Goal: Task Accomplishment & Management: Manage account settings

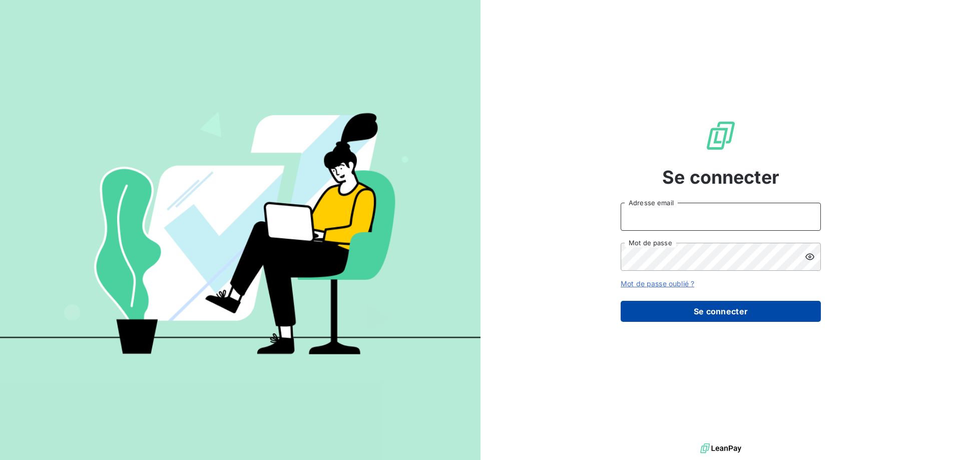
type input "[PERSON_NAME][EMAIL_ADDRESS][DOMAIN_NAME]"
click at [740, 313] on button "Se connecter" at bounding box center [721, 311] width 200 height 21
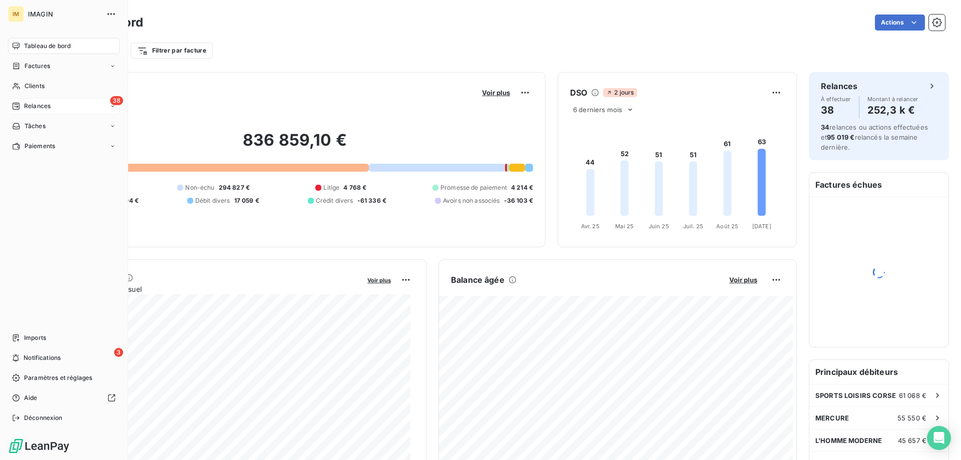
click at [16, 109] on icon at bounding box center [16, 106] width 7 height 7
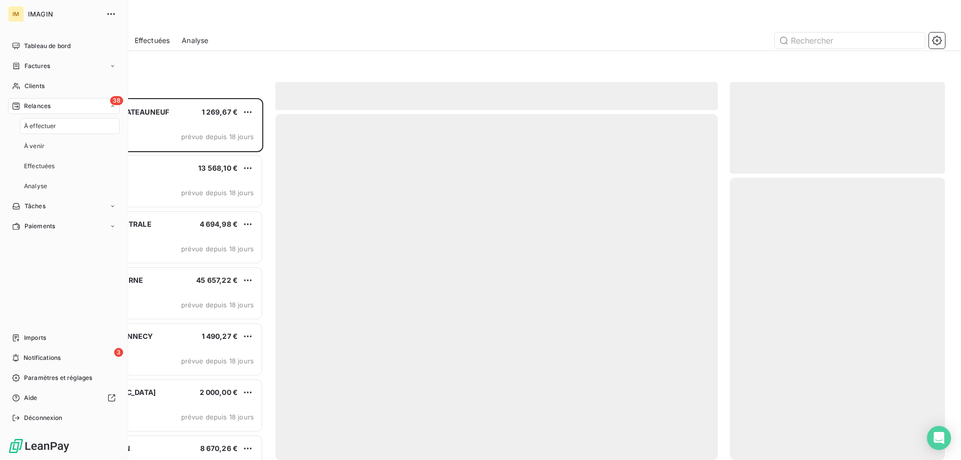
scroll to position [355, 208]
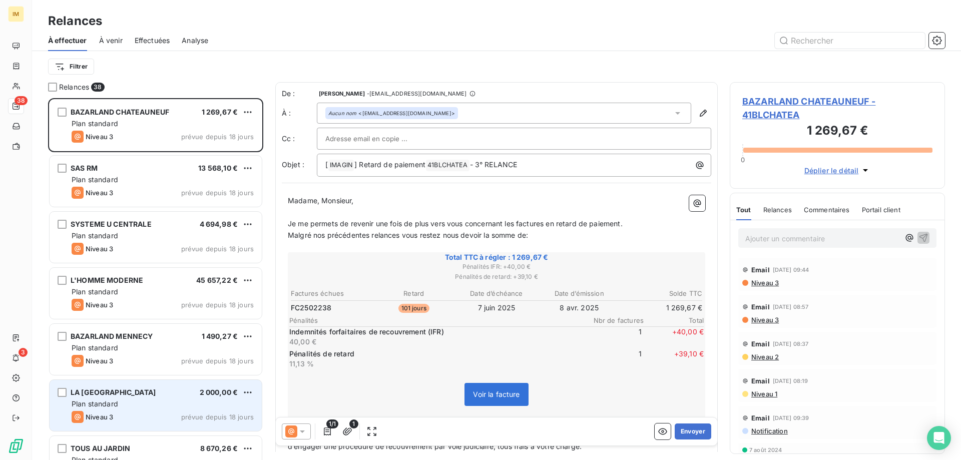
click at [166, 410] on div "LA HALLE AUX PLANTES 2 000,00 € Plan standard Niveau 3 prévue depuis 18 jours" at bounding box center [156, 405] width 212 height 51
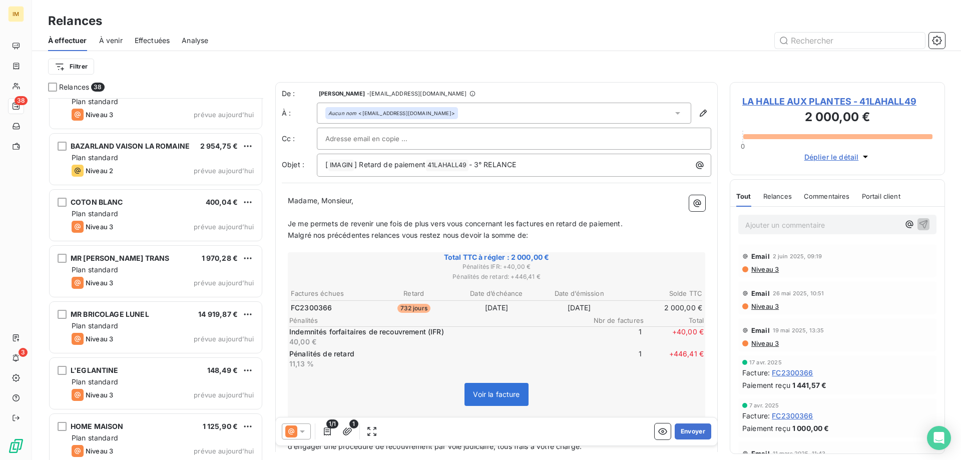
scroll to position [1770, 0]
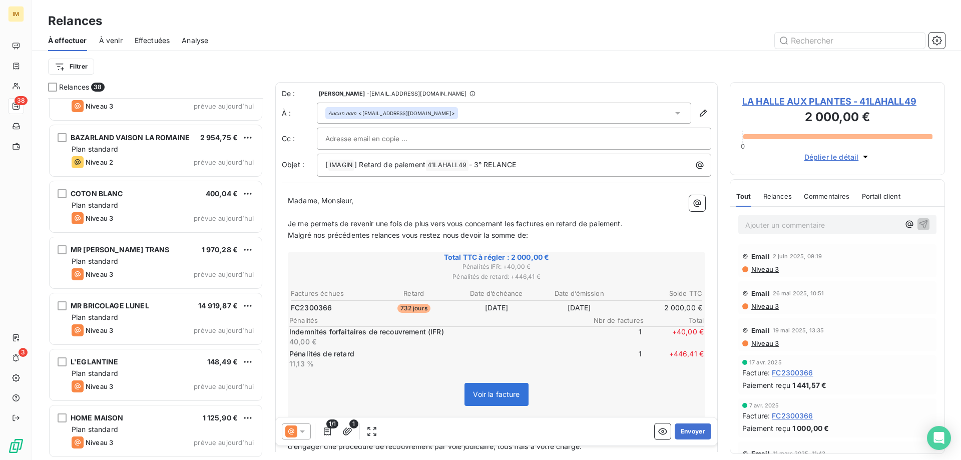
click at [166, 410] on div "HOME MAISON 1 125,90 € Plan standard Niveau 3 prévue aujourd’hui" at bounding box center [156, 431] width 212 height 51
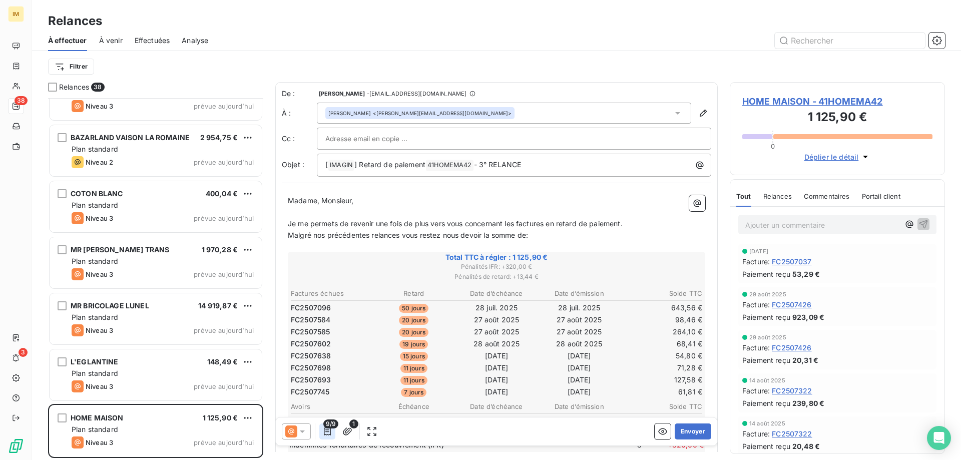
click at [328, 431] on icon "button" at bounding box center [327, 432] width 10 height 10
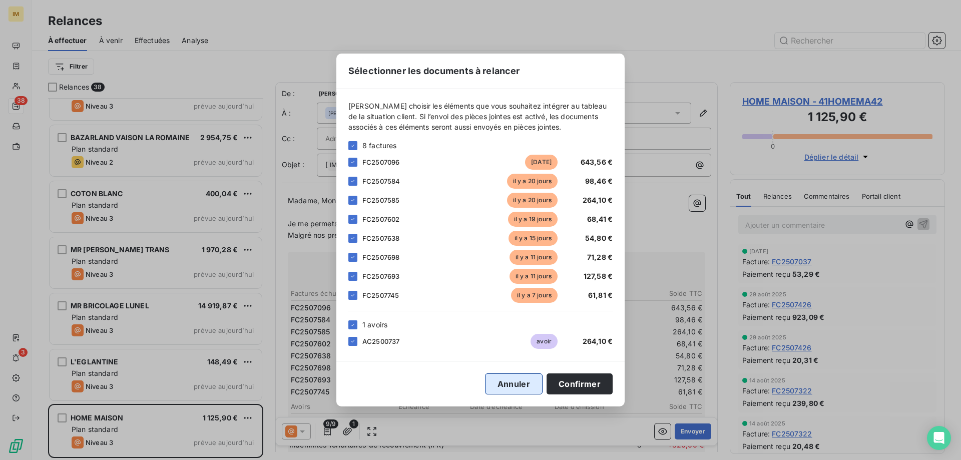
click at [519, 388] on button "Annuler" at bounding box center [514, 384] width 58 height 21
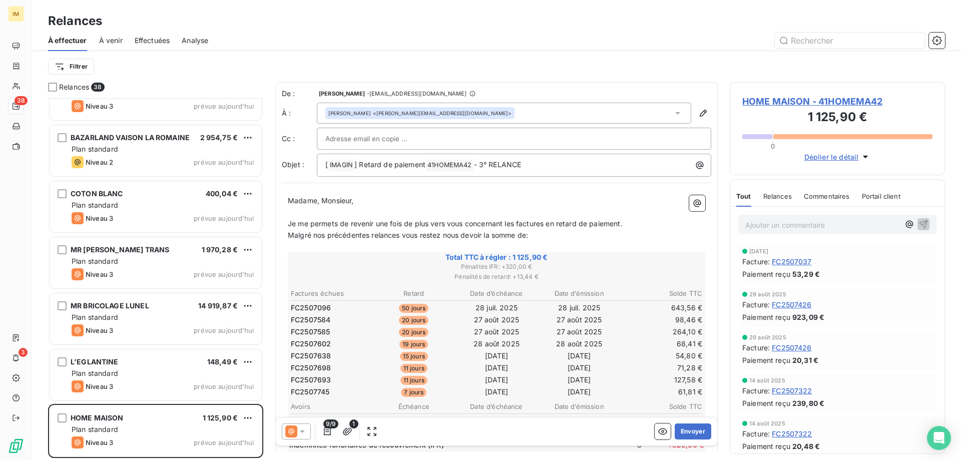
click at [304, 432] on icon at bounding box center [302, 432] width 10 height 10
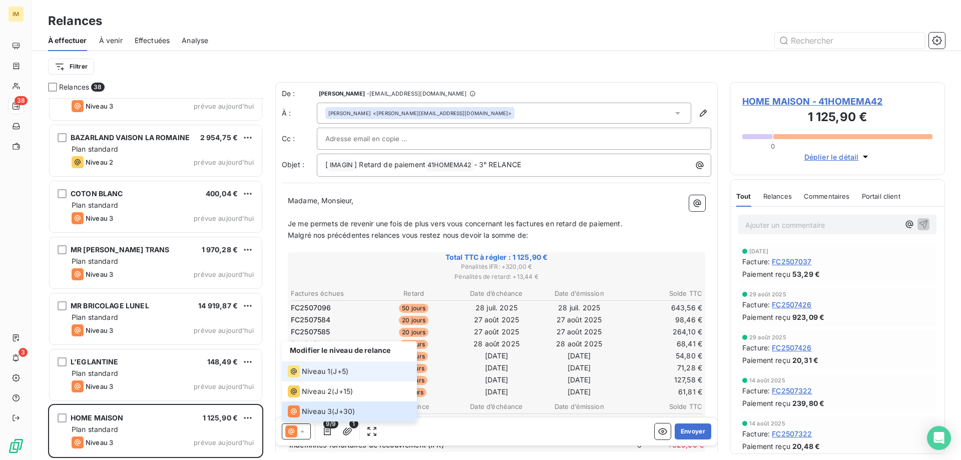
click at [324, 373] on span "Niveau 1" at bounding box center [316, 372] width 29 height 10
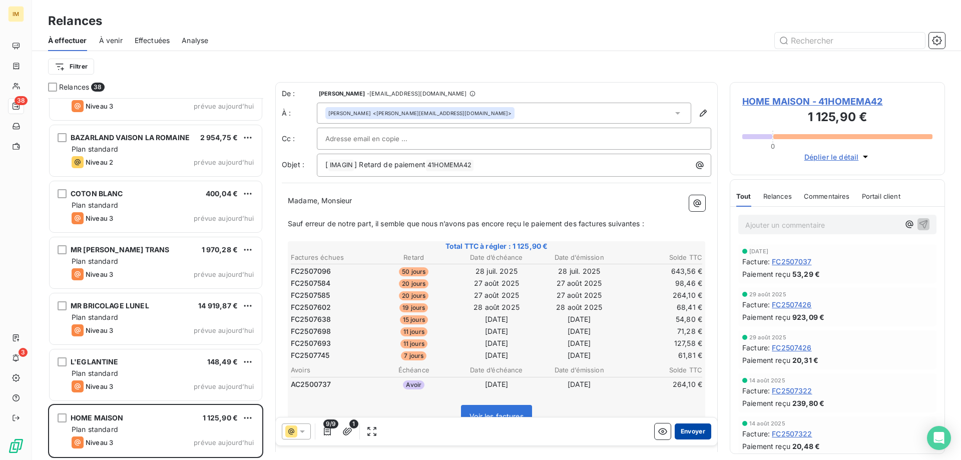
click at [687, 429] on button "Envoyer" at bounding box center [693, 432] width 37 height 16
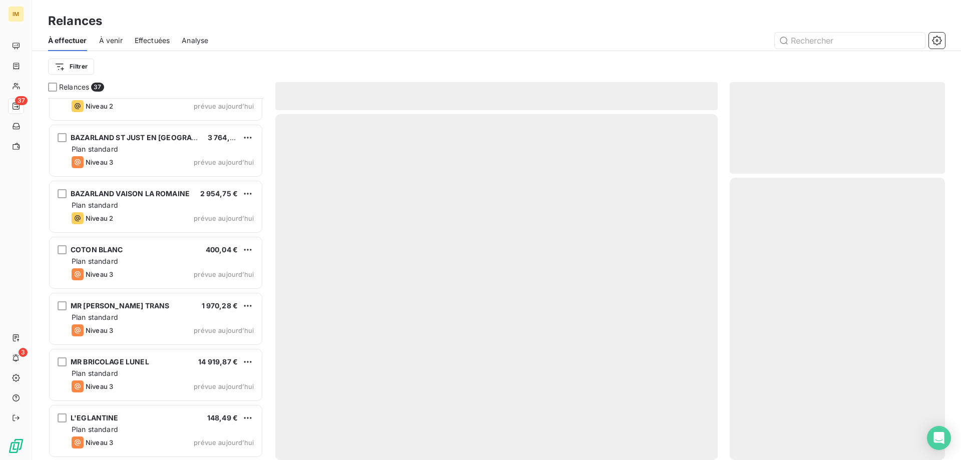
scroll to position [1713, 0]
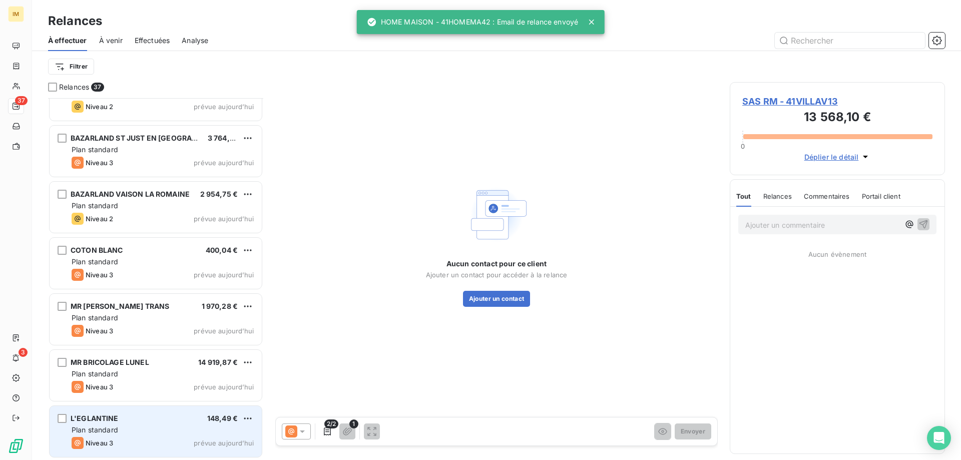
click at [160, 424] on div "L'EGLANTINE 148,49 € Plan standard Niveau 3 prévue aujourd’hui" at bounding box center [156, 431] width 212 height 51
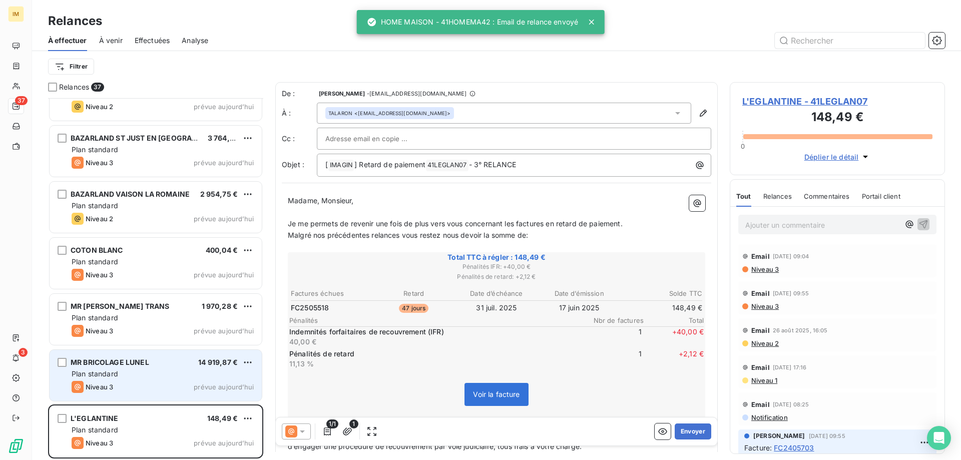
click at [149, 370] on div "Plan standard" at bounding box center [163, 374] width 182 height 10
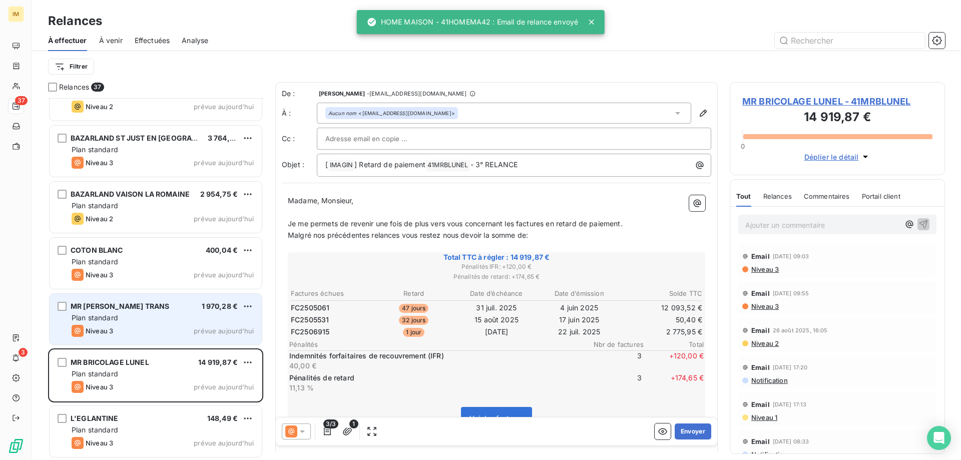
click at [126, 315] on div "Plan standard" at bounding box center [163, 318] width 182 height 10
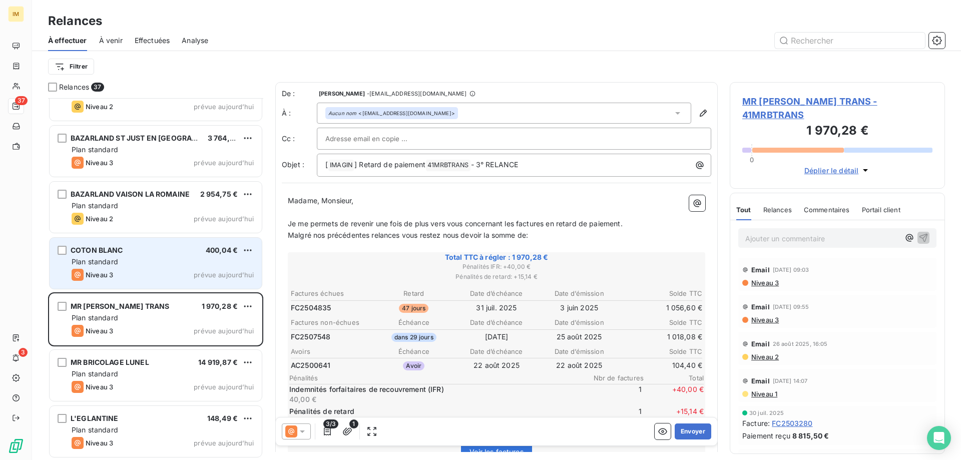
click at [173, 261] on div "Plan standard" at bounding box center [163, 262] width 182 height 10
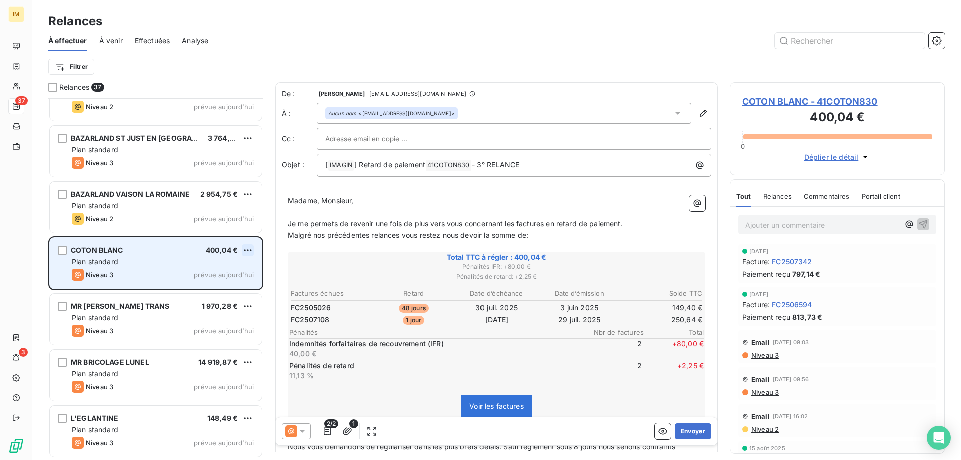
click at [250, 251] on html "IM 37 3 Relances À effectuer À venir Effectuées Analyse Filtrer Relances 37 MEL…" at bounding box center [480, 230] width 961 height 460
click at [232, 288] on div "Passer cette action" at bounding box center [205, 288] width 90 height 16
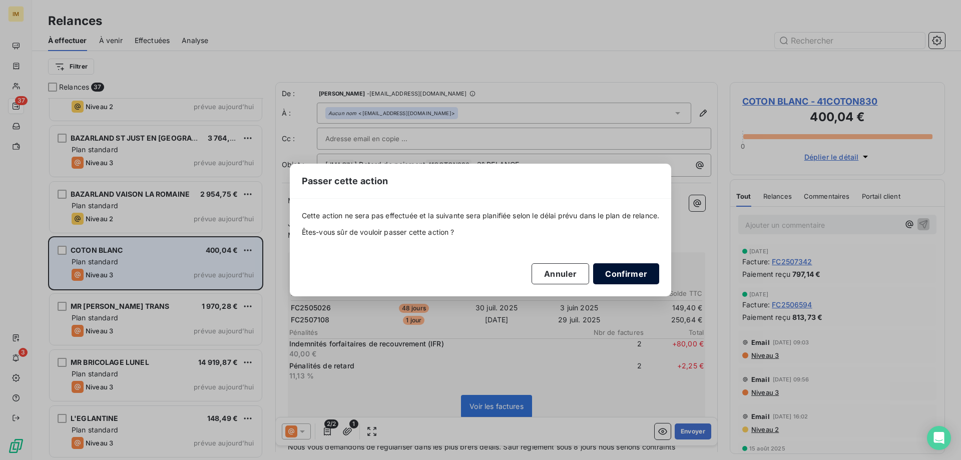
click at [633, 275] on button "Confirmer" at bounding box center [626, 273] width 66 height 21
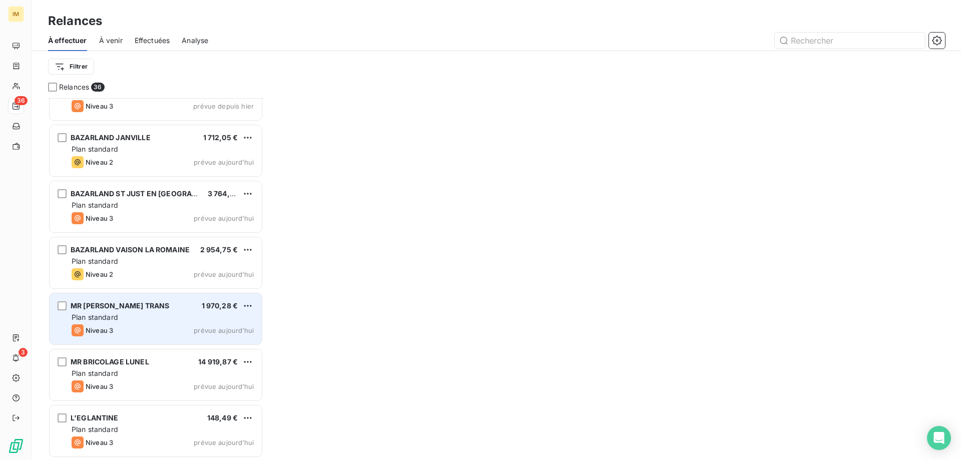
scroll to position [1657, 0]
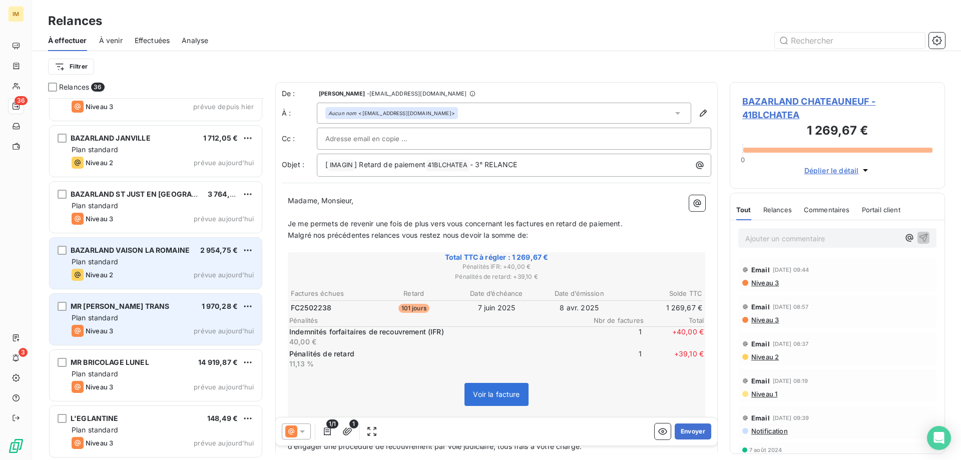
click at [170, 253] on span "BAZARLAND VAISON LA ROMAINE" at bounding box center [130, 250] width 119 height 9
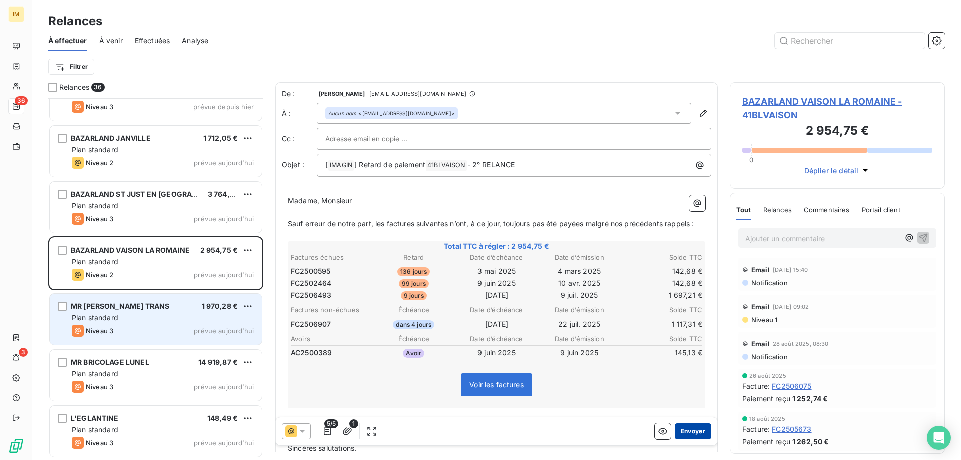
click at [691, 430] on button "Envoyer" at bounding box center [693, 432] width 37 height 16
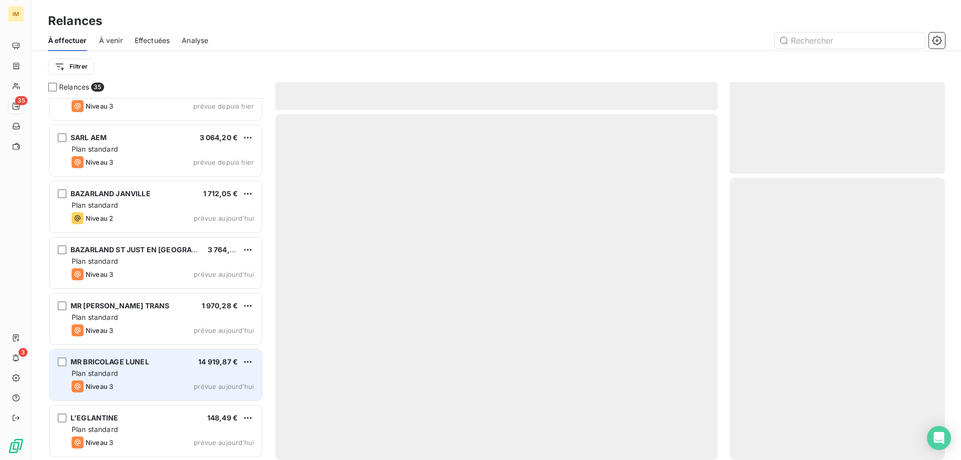
scroll to position [1601, 0]
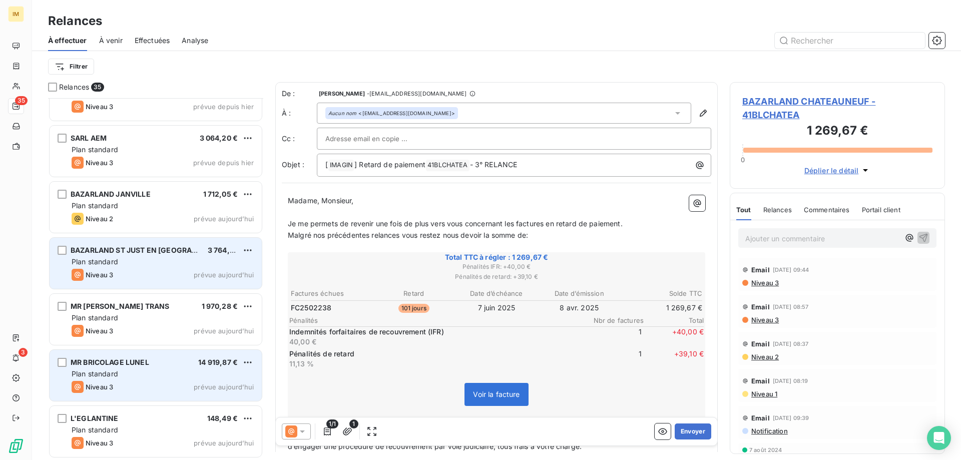
click at [176, 264] on div "Plan standard" at bounding box center [163, 262] width 182 height 10
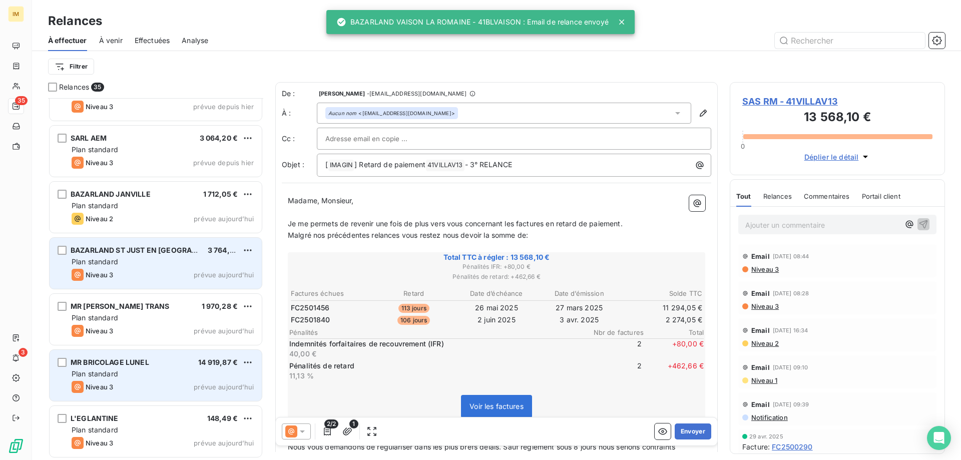
click at [151, 255] on div "BAZARLAND ST JUST EN CHAUSSEE" at bounding box center [135, 250] width 129 height 10
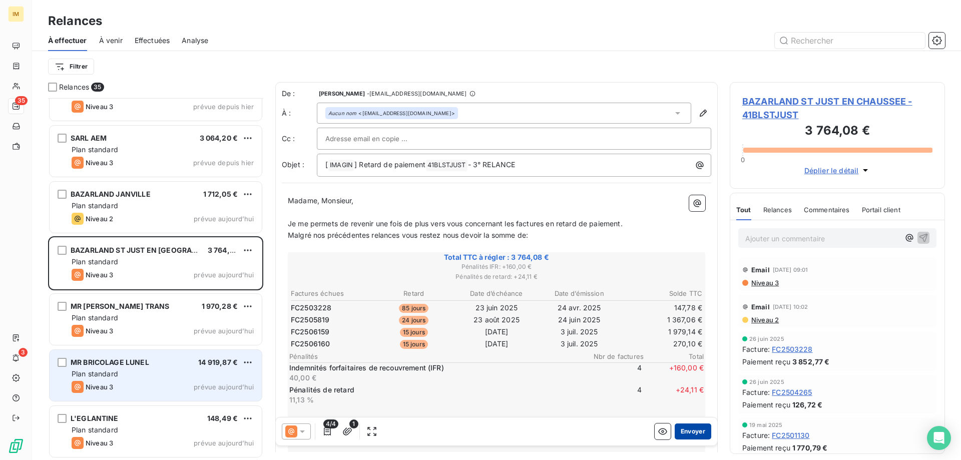
click at [694, 431] on button "Envoyer" at bounding box center [693, 432] width 37 height 16
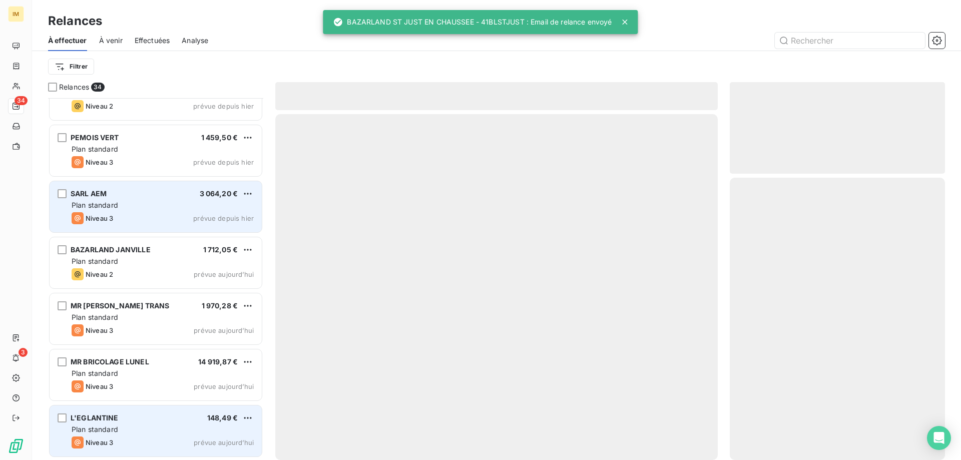
scroll to position [1545, 0]
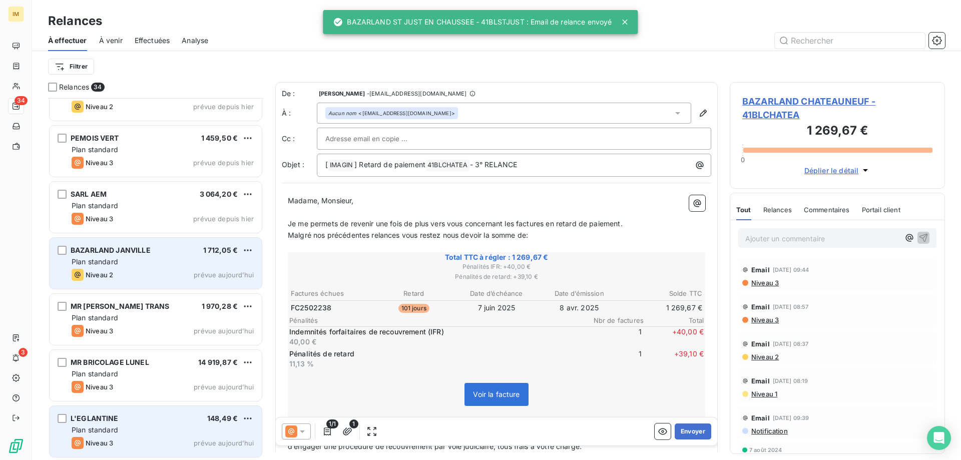
click at [138, 250] on span "BAZARLAND JANVILLE" at bounding box center [111, 250] width 80 height 9
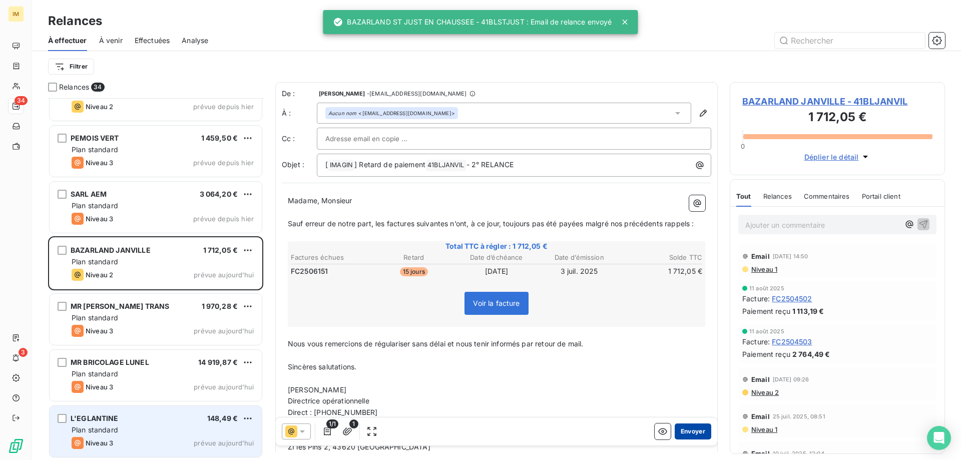
click at [692, 435] on button "Envoyer" at bounding box center [693, 432] width 37 height 16
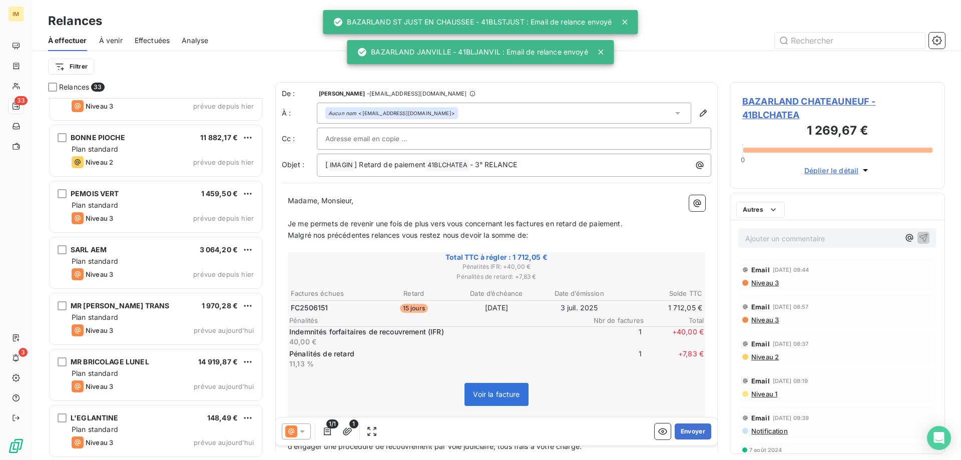
scroll to position [1489, 0]
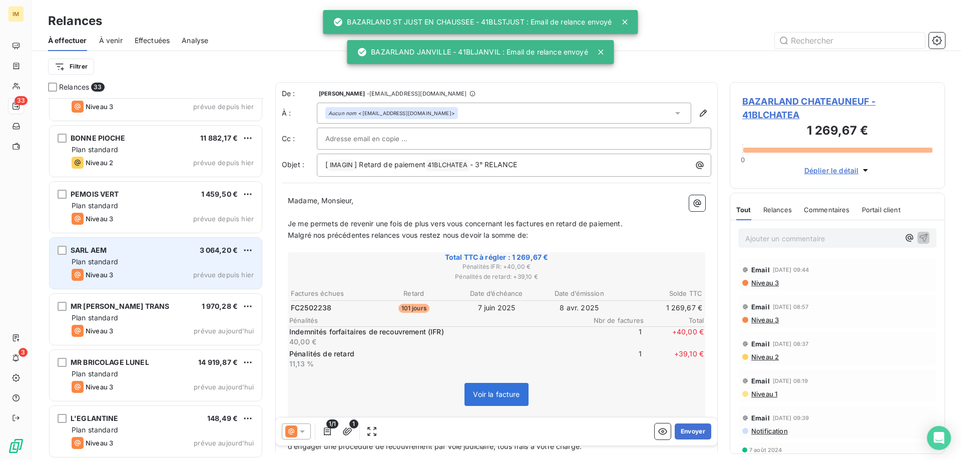
click at [158, 250] on div "SARL AEM 3 064,20 €" at bounding box center [163, 250] width 182 height 9
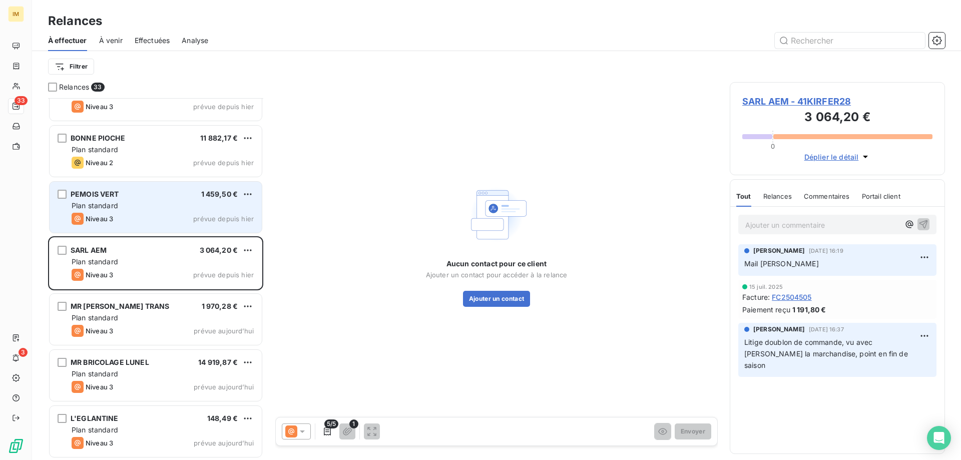
click at [153, 223] on div "Niveau 3 prévue depuis hier" at bounding box center [163, 219] width 182 height 12
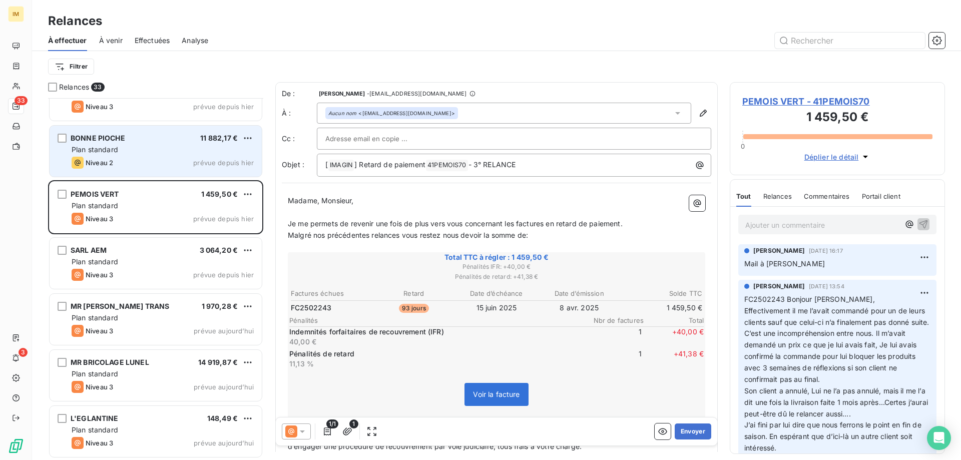
click at [150, 156] on div "BONNE PIOCHE 11 882,17 € Plan standard Niveau 2 prévue depuis hier" at bounding box center [156, 151] width 212 height 51
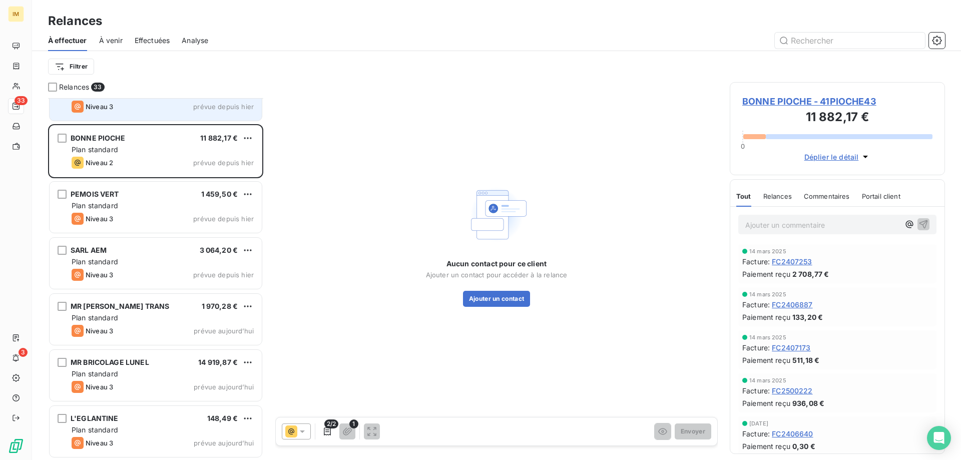
click at [137, 108] on div "Niveau 3 prévue depuis hier" at bounding box center [163, 107] width 182 height 12
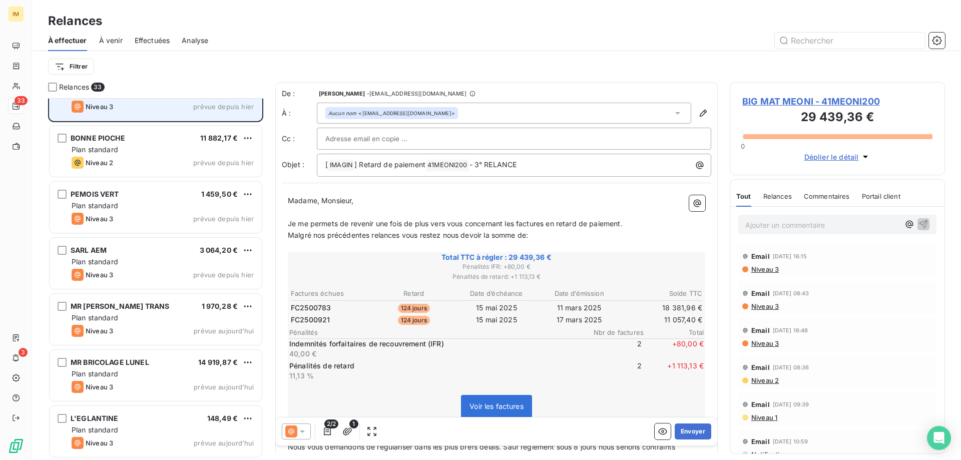
scroll to position [1489, 0]
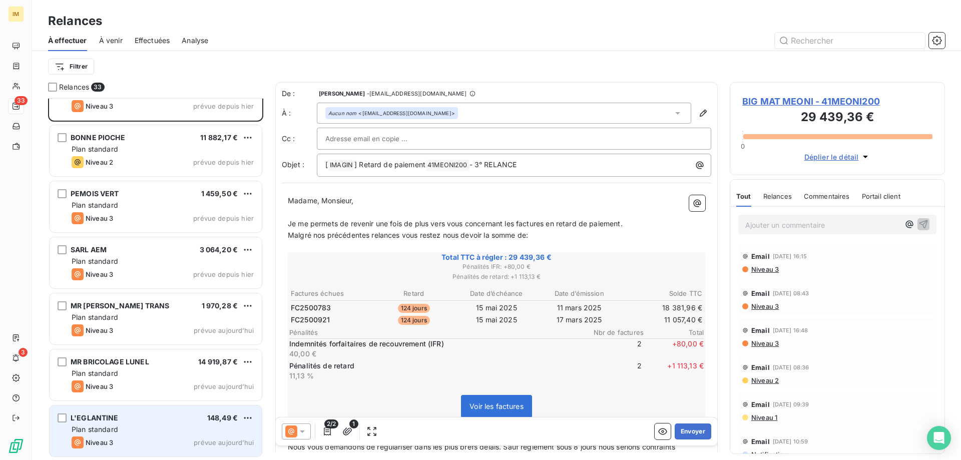
click at [150, 442] on div "Niveau 3 prévue aujourd’hui" at bounding box center [163, 443] width 182 height 12
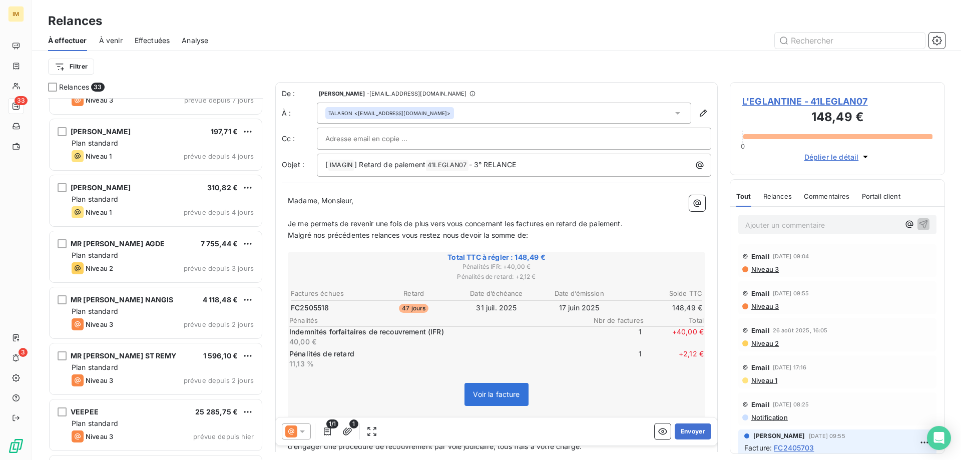
scroll to position [1048, 0]
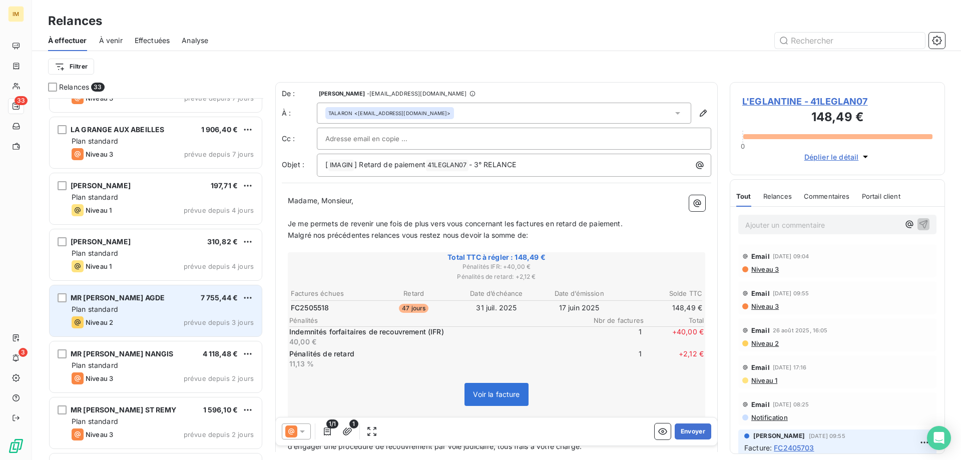
click at [143, 313] on div "Plan standard" at bounding box center [163, 309] width 182 height 10
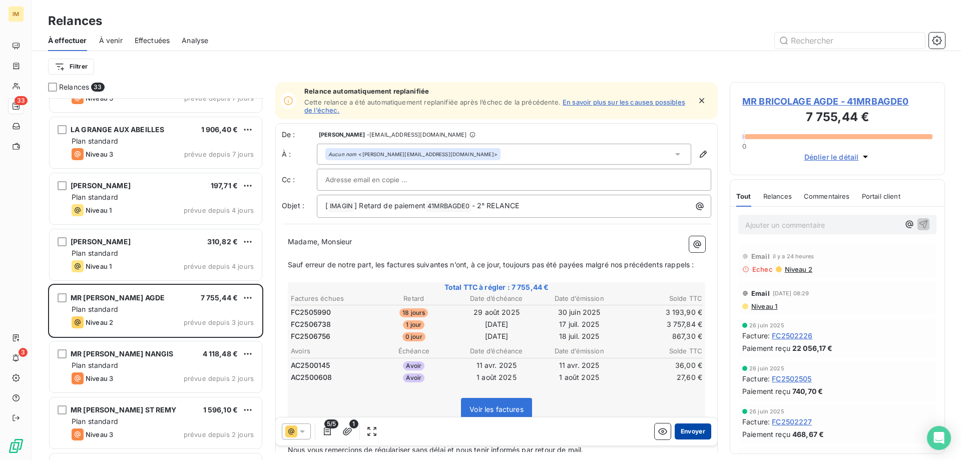
click at [690, 430] on button "Envoyer" at bounding box center [693, 432] width 37 height 16
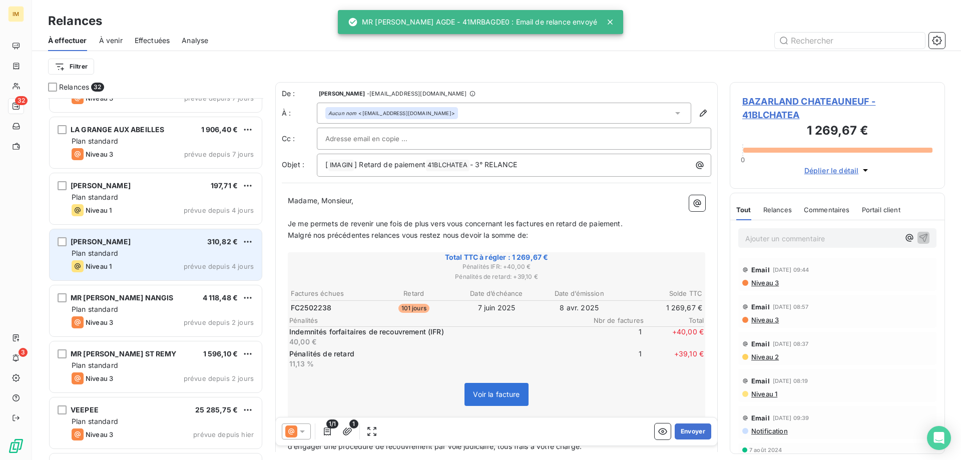
click at [157, 256] on div "Plan standard" at bounding box center [163, 253] width 182 height 10
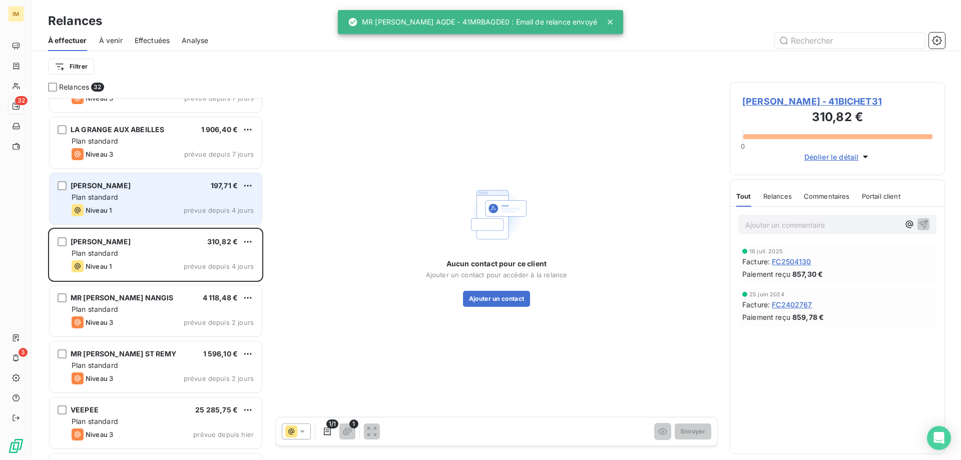
click at [162, 203] on div "MELI MELO 197,71 € Plan standard Niveau 1 prévue depuis 4 jours" at bounding box center [156, 198] width 212 height 51
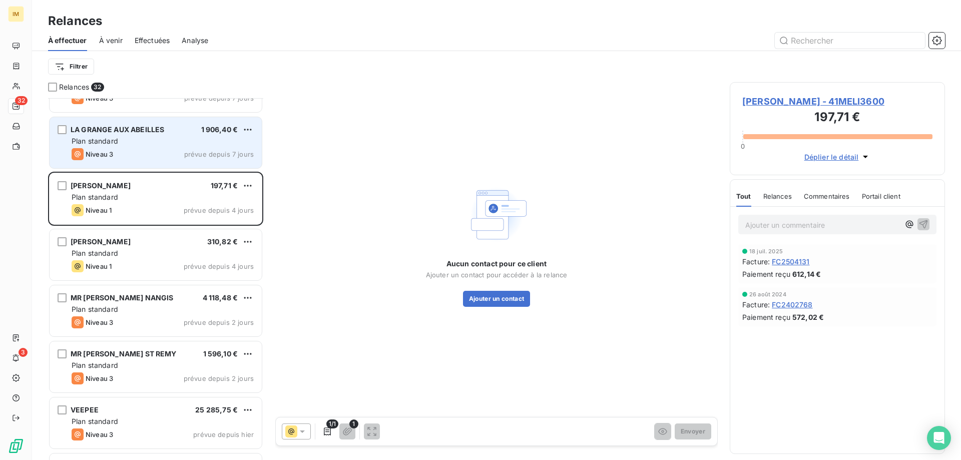
click at [168, 142] on div "Plan standard" at bounding box center [163, 141] width 182 height 10
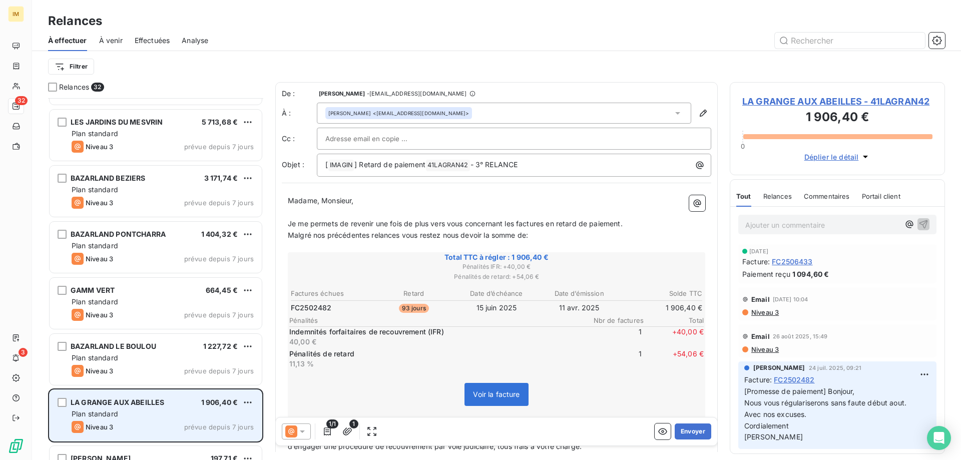
scroll to position [748, 0]
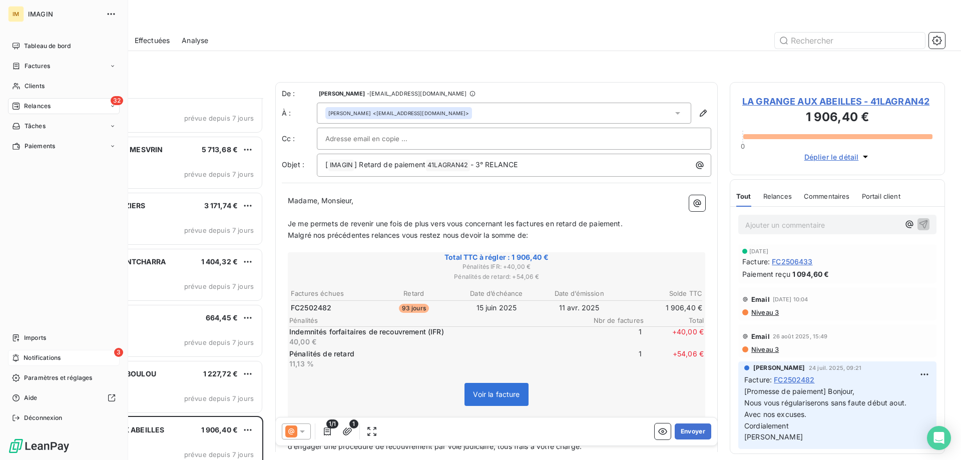
click at [24, 358] on span "Notifications" at bounding box center [42, 358] width 37 height 9
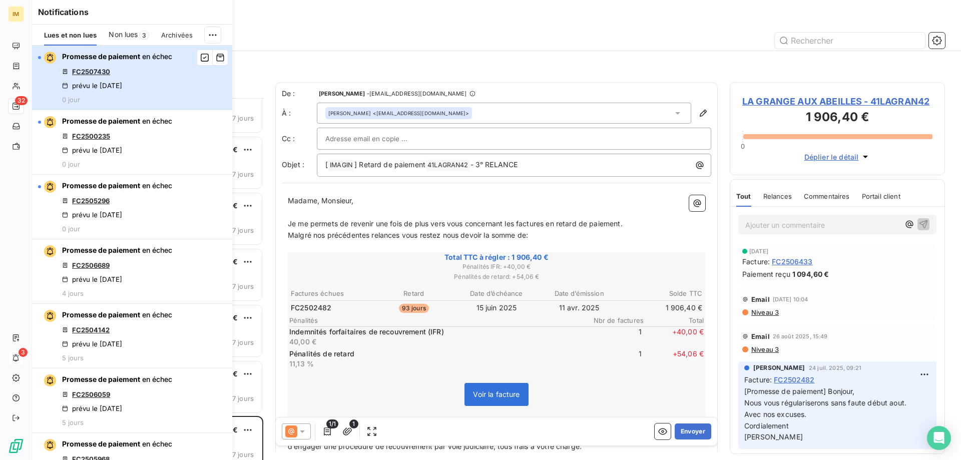
click at [201, 82] on button "Promesse de paiement en échec FC2507430 prévu le 15 sept. 2025 0 jour" at bounding box center [132, 78] width 200 height 65
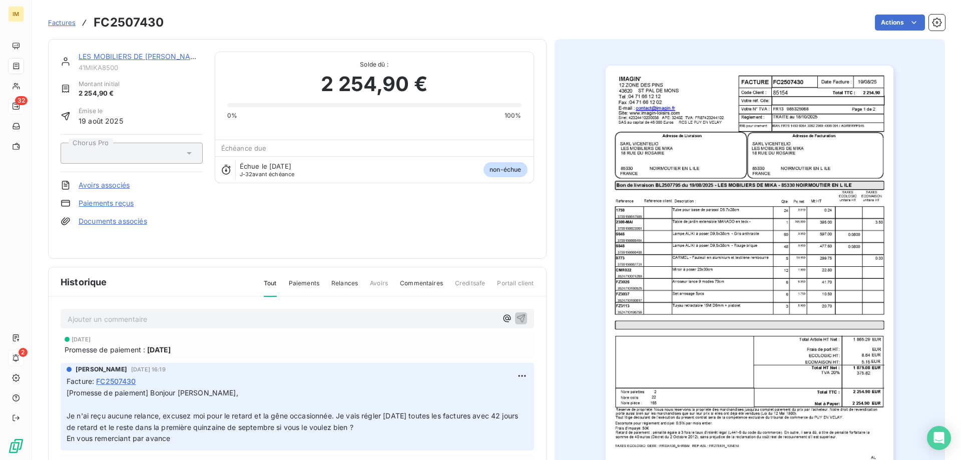
click at [137, 55] on link "LES MOBILIERS DE MIKA" at bounding box center [141, 56] width 125 height 9
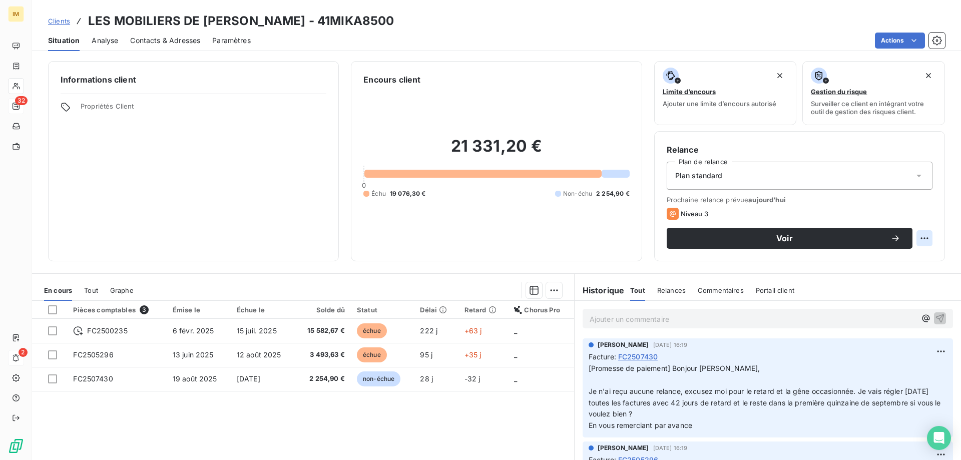
click at [918, 237] on html "IM 32 2 Clients LES MOBILIERS DE MIKA - 41MIKA8500 Situation Analyse Contacts &…" at bounding box center [480, 230] width 961 height 460
click at [905, 260] on div "Replanifier cette action" at bounding box center [876, 260] width 90 height 16
select select "8"
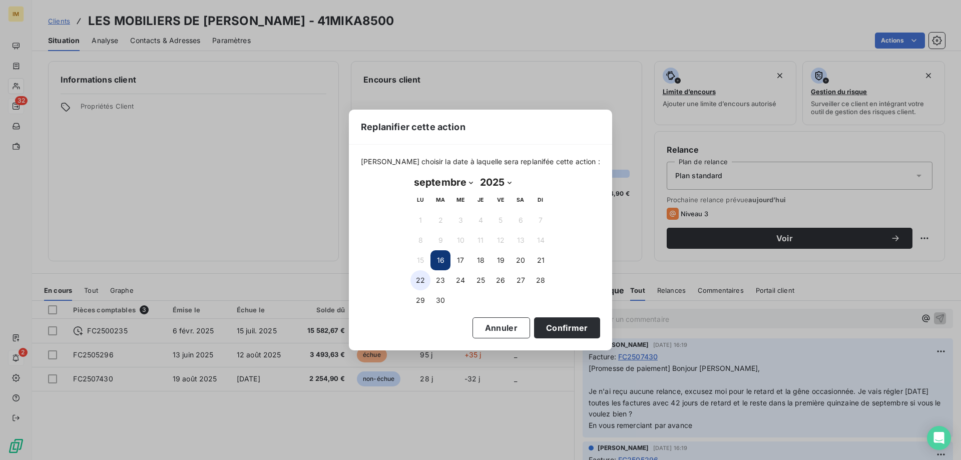
click at [418, 278] on button "22" at bounding box center [421, 280] width 20 height 20
click at [574, 322] on button "Confirmer" at bounding box center [567, 327] width 66 height 21
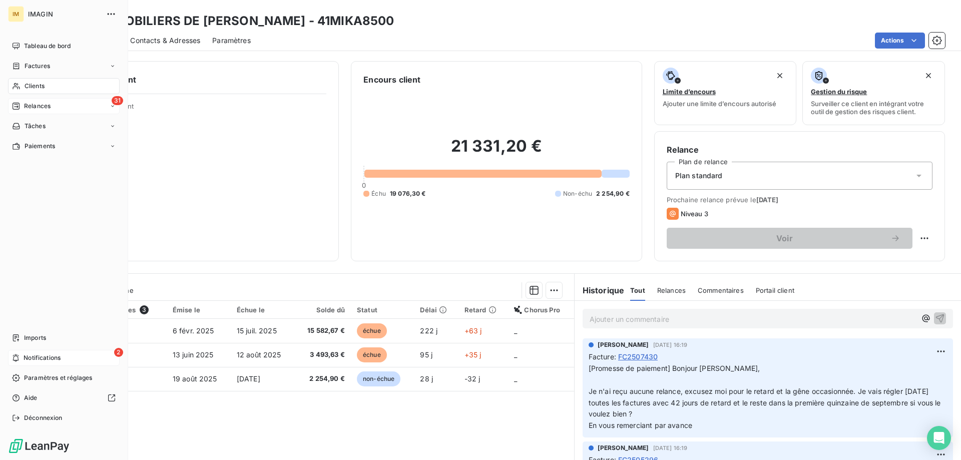
click at [21, 104] on div "Relances" at bounding box center [31, 106] width 39 height 9
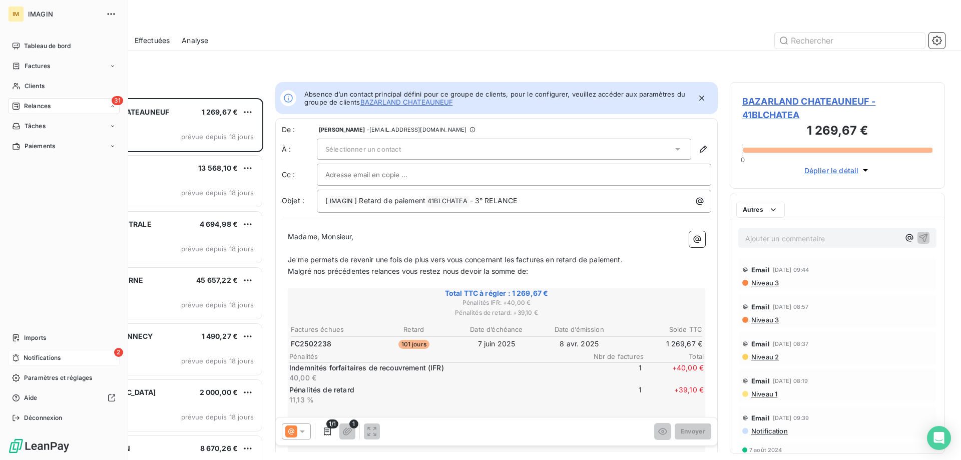
scroll to position [355, 208]
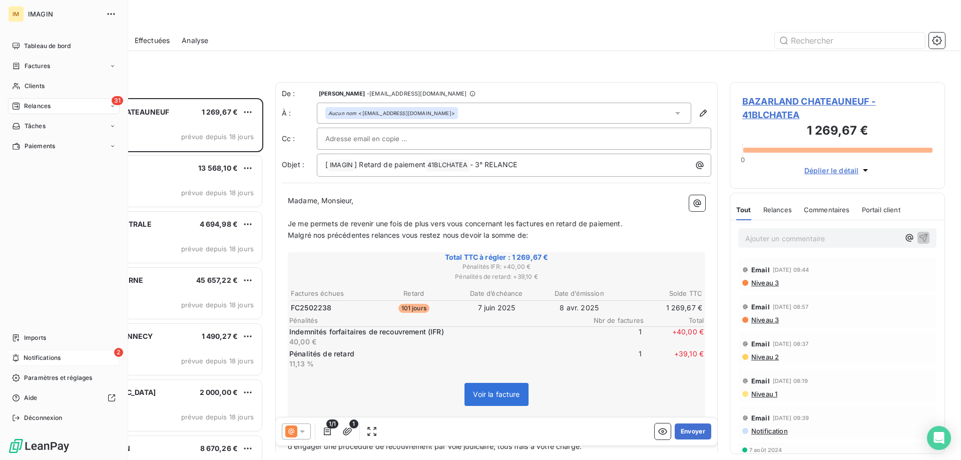
click at [23, 355] on div "2 Notifications" at bounding box center [64, 358] width 112 height 16
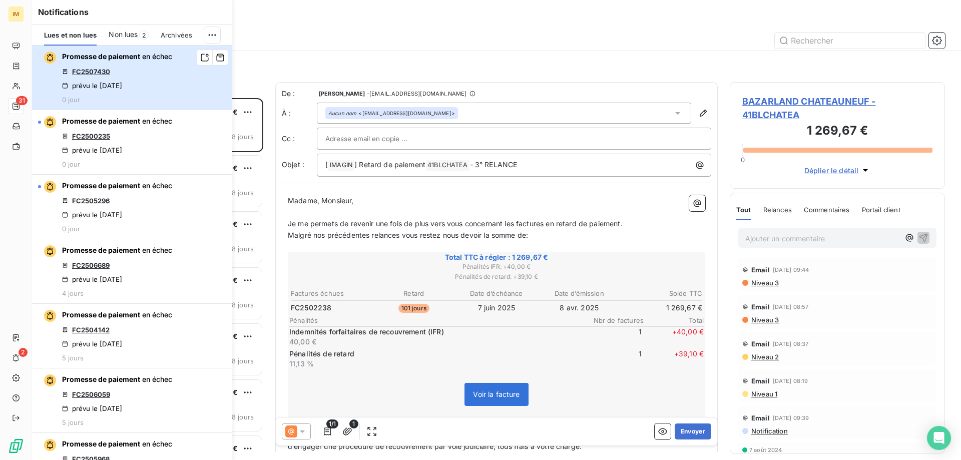
click at [159, 64] on div "Promesse de paiement en échec FC2507430 prévu le 15 sept. 2025 0 jour" at bounding box center [117, 78] width 110 height 52
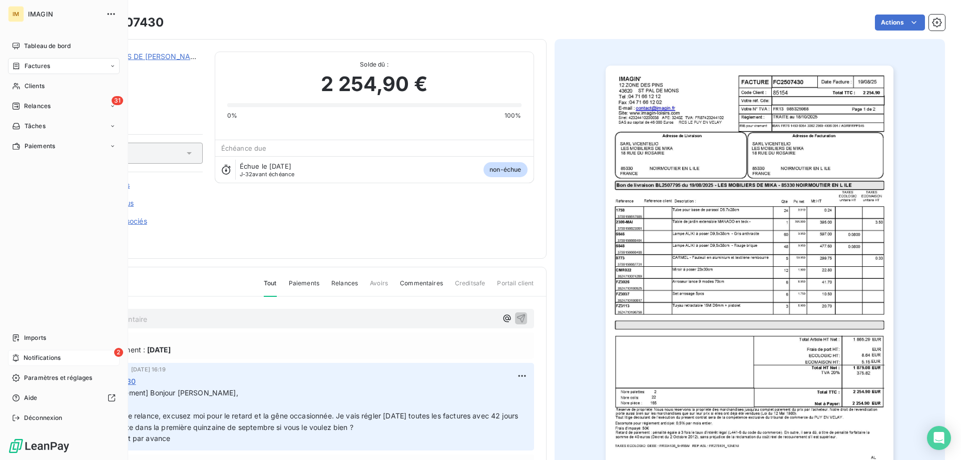
click at [21, 358] on div "2 Notifications" at bounding box center [64, 358] width 112 height 16
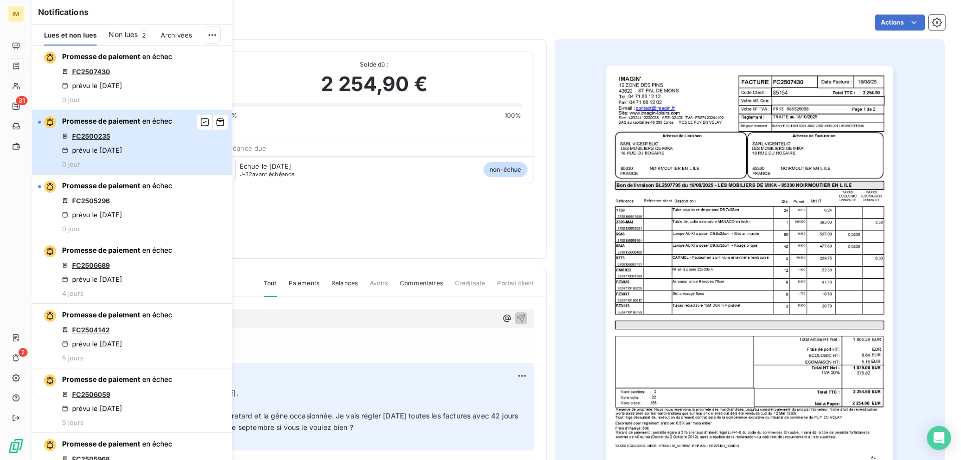
click at [125, 131] on div "Promesse de paiement en échec FC2500235 prévu le 15 sept. 2025 0 jour" at bounding box center [117, 142] width 110 height 52
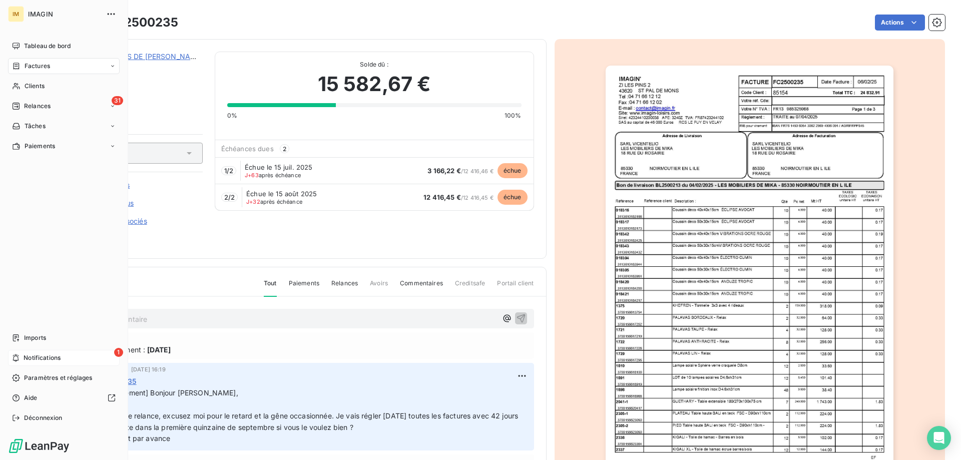
click at [28, 358] on span "Notifications" at bounding box center [42, 358] width 37 height 9
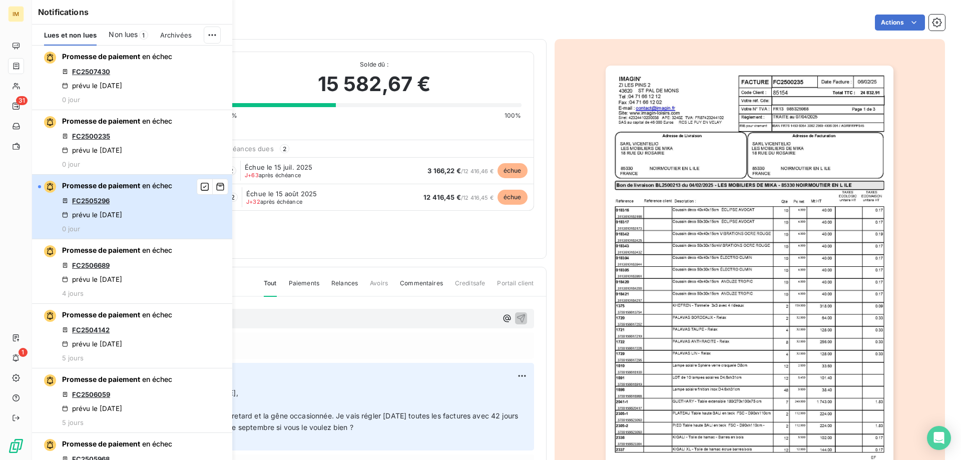
click at [147, 198] on div "Promesse de paiement en échec FC2505296 prévu le 15 sept. 2025 0 jour" at bounding box center [117, 207] width 110 height 52
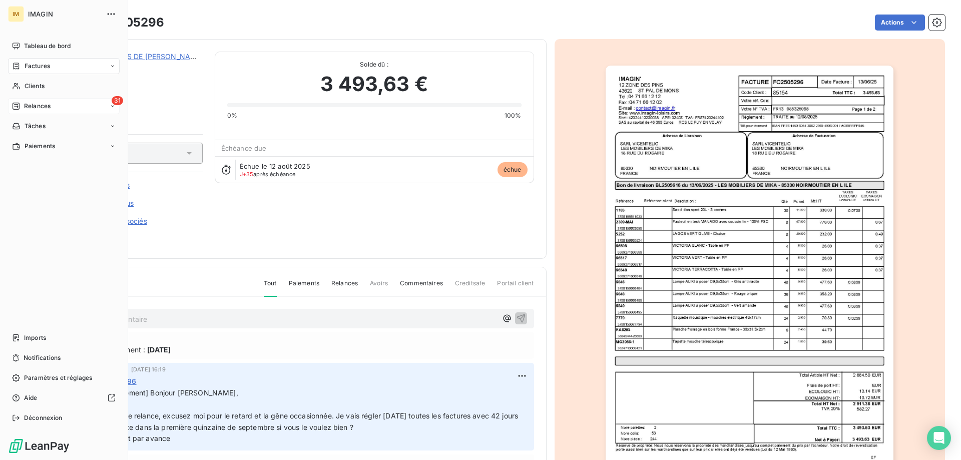
drag, startPoint x: 32, startPoint y: 107, endPoint x: 24, endPoint y: 105, distance: 7.7
click at [24, 105] on span "Relances" at bounding box center [37, 106] width 27 height 9
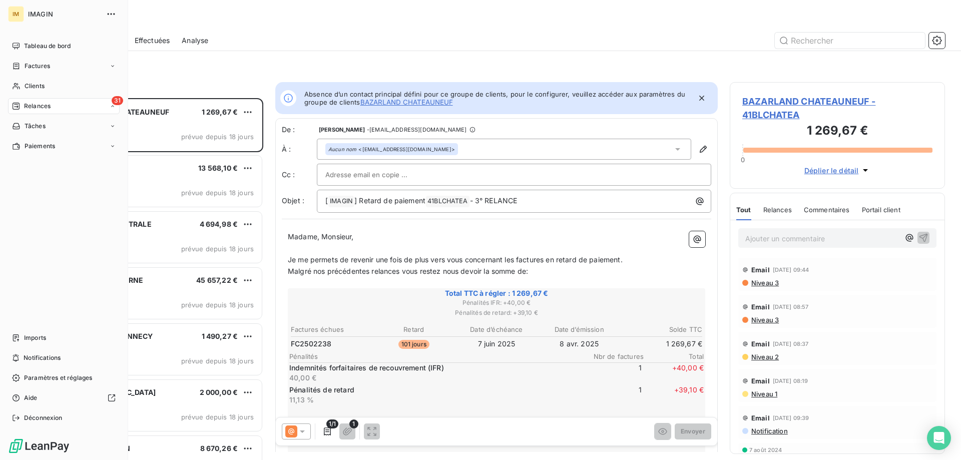
scroll to position [8, 8]
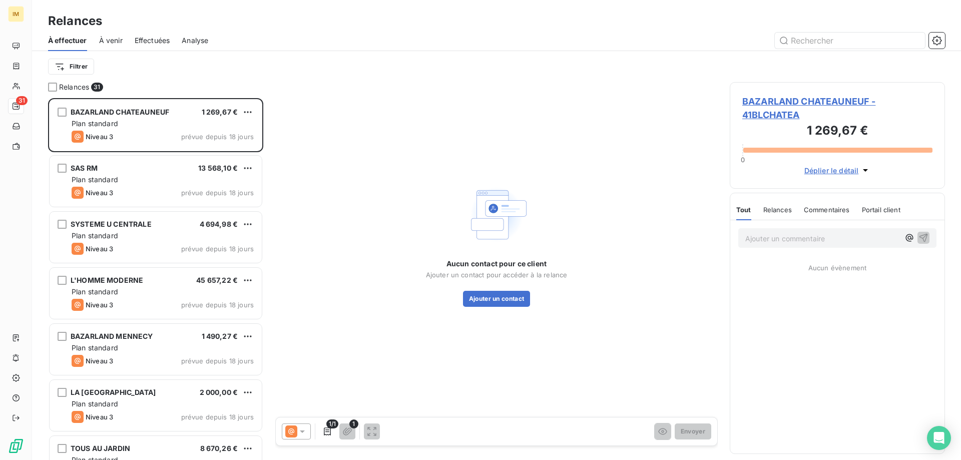
scroll to position [355, 208]
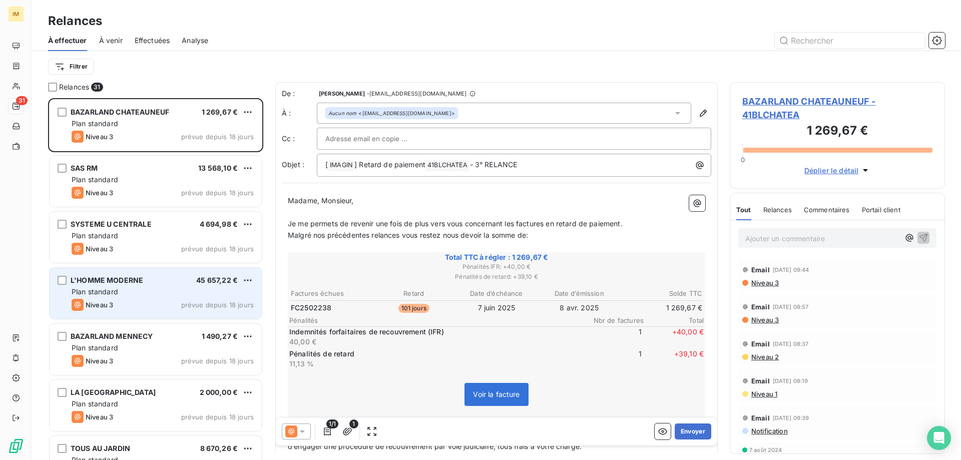
click at [155, 281] on div "L'HOMME MODERNE 45 657,22 €" at bounding box center [163, 280] width 182 height 9
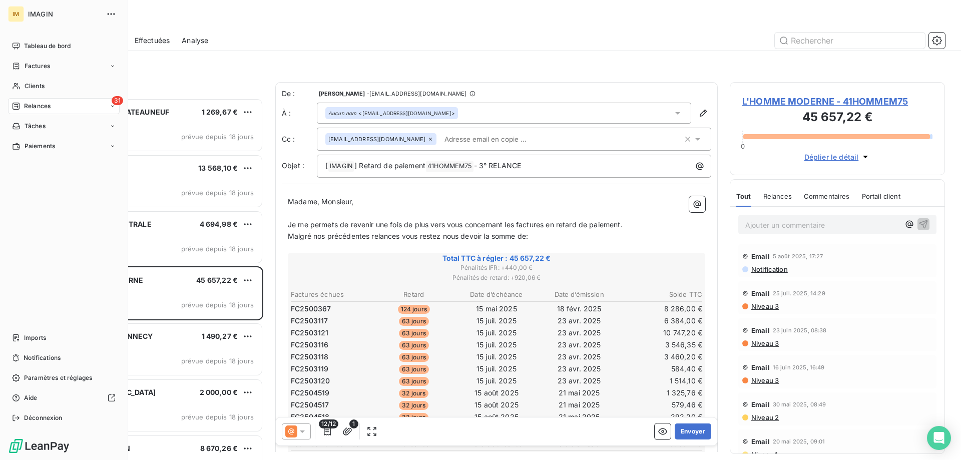
drag, startPoint x: 19, startPoint y: 85, endPoint x: 127, endPoint y: 67, distance: 109.1
click at [19, 85] on icon at bounding box center [16, 86] width 9 height 8
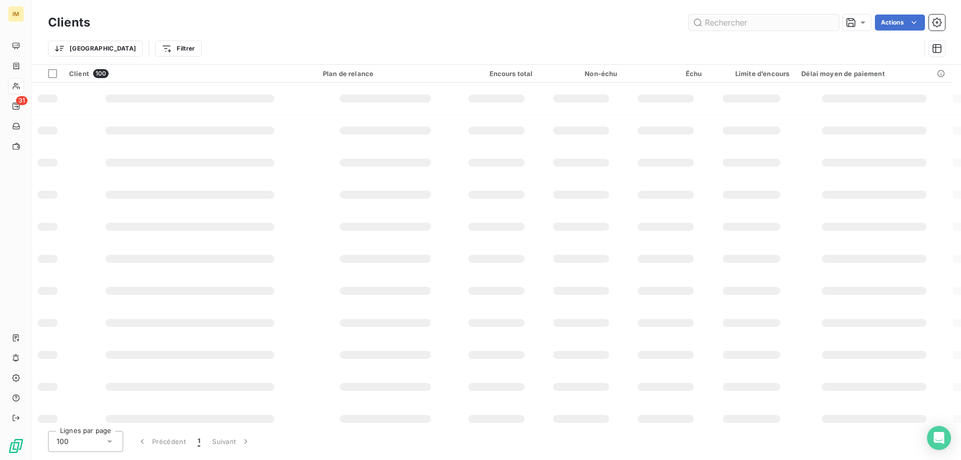
click at [742, 24] on input "text" at bounding box center [764, 23] width 150 height 16
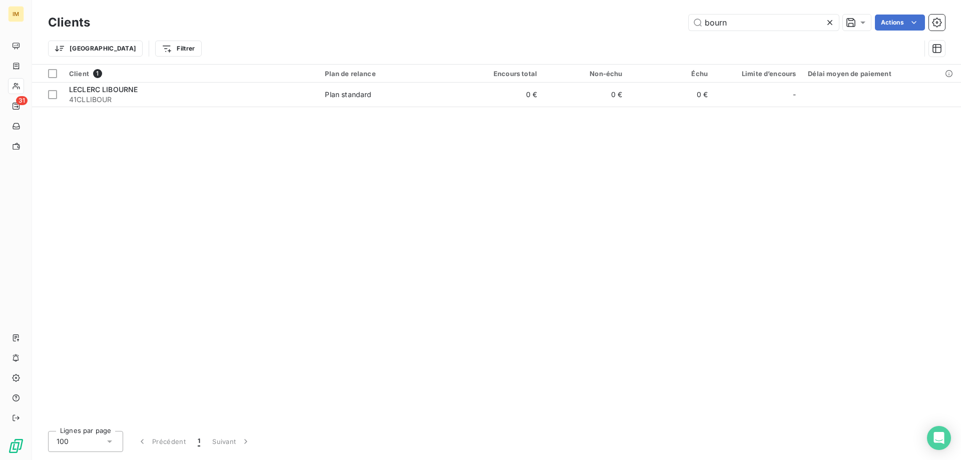
drag, startPoint x: 738, startPoint y: 22, endPoint x: 675, endPoint y: 24, distance: 62.6
click at [675, 24] on div "bourn Actions" at bounding box center [523, 23] width 843 height 16
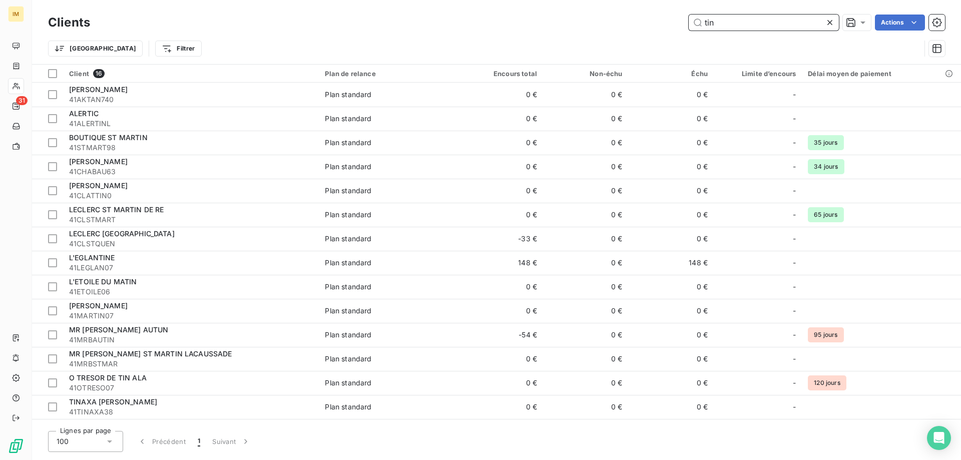
click at [745, 18] on input "tin" at bounding box center [764, 23] width 150 height 16
type input "t"
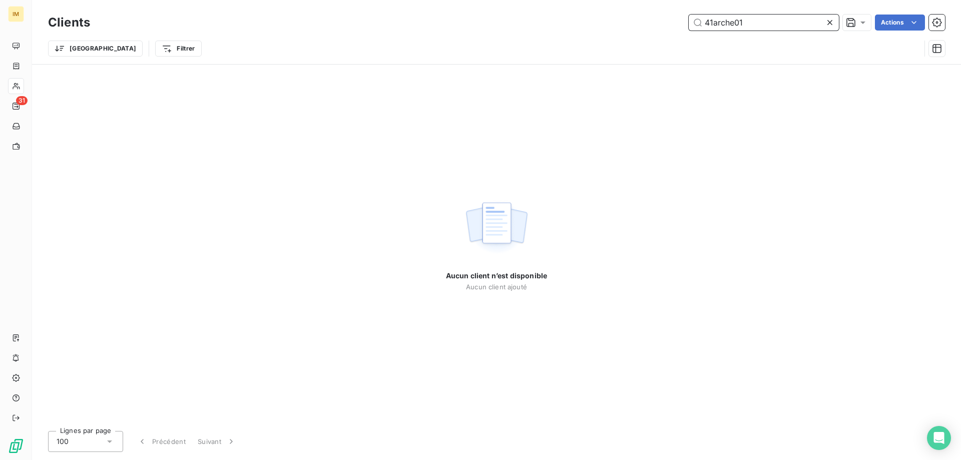
click at [714, 25] on input "41arche01" at bounding box center [764, 23] width 150 height 16
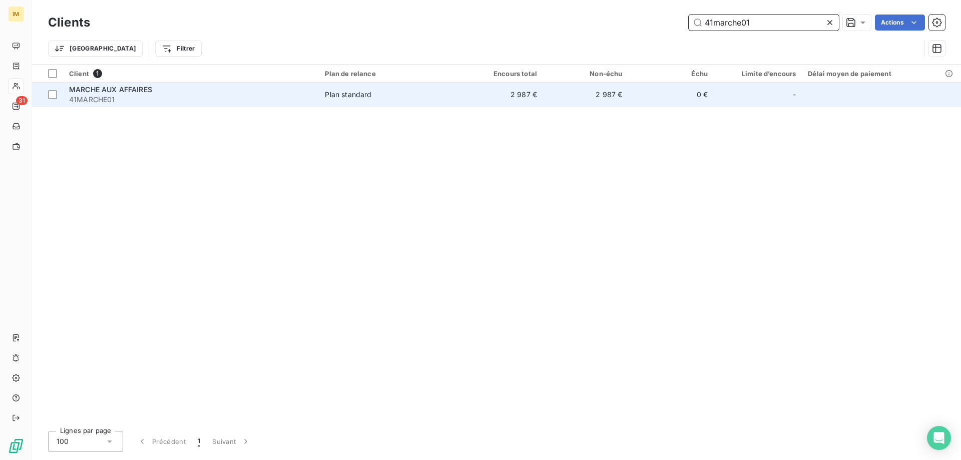
type input "41marche01"
click at [547, 97] on td "2 987 €" at bounding box center [585, 95] width 85 height 24
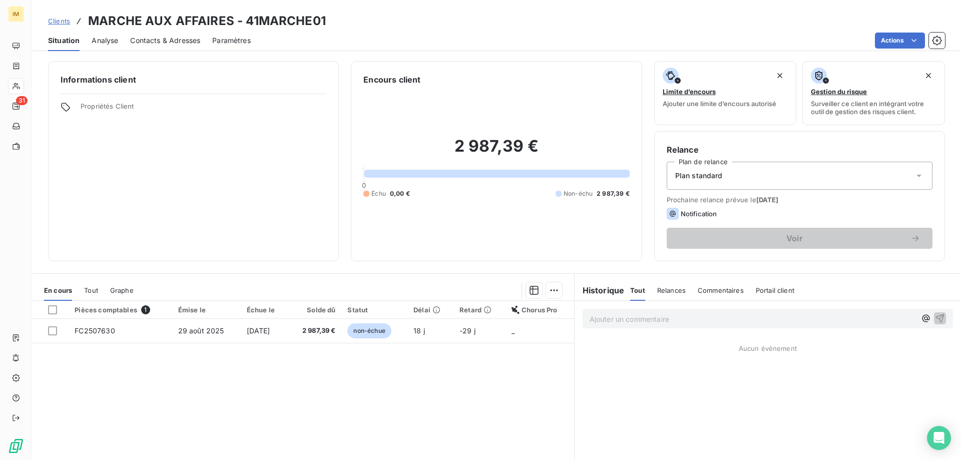
click at [634, 318] on p "Ajouter un commentaire ﻿" at bounding box center [753, 319] width 326 height 13
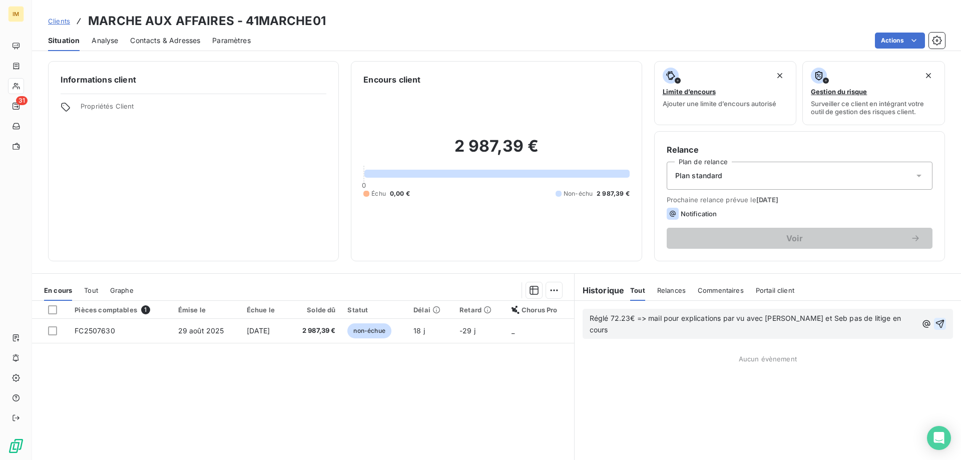
click at [935, 319] on icon "button" at bounding box center [940, 324] width 10 height 10
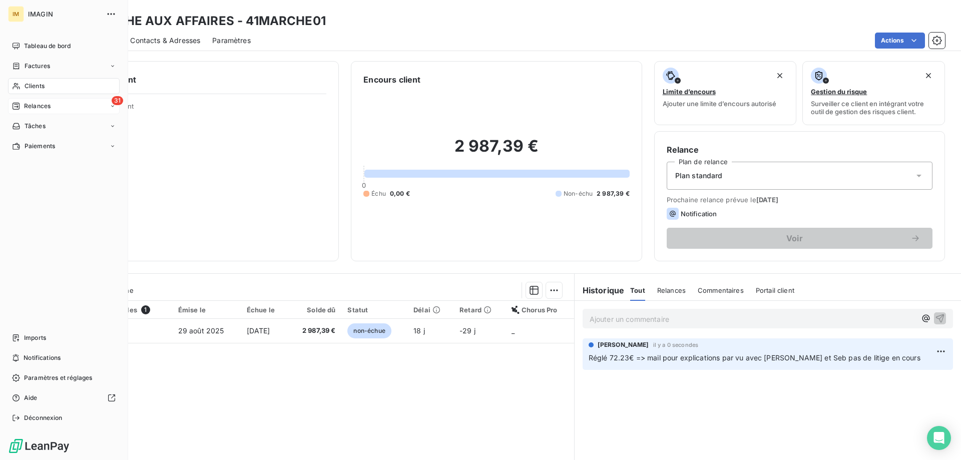
click at [28, 111] on div "31 Relances" at bounding box center [64, 106] width 112 height 16
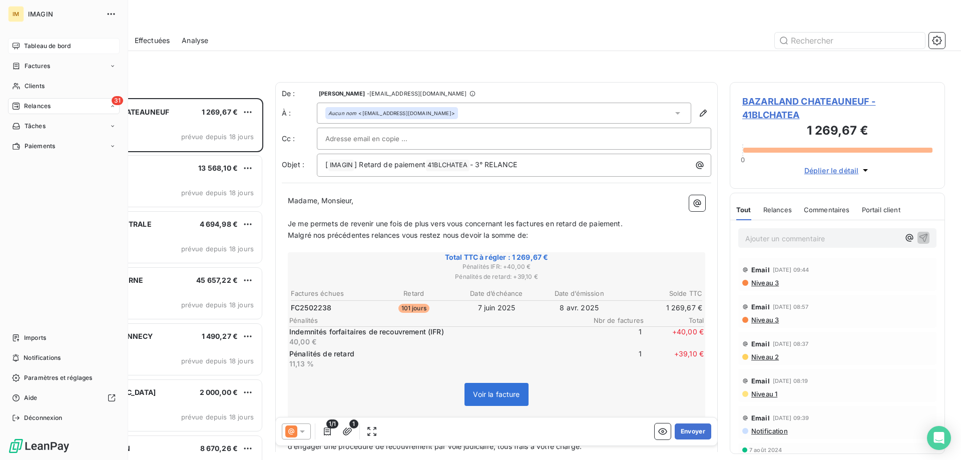
scroll to position [355, 208]
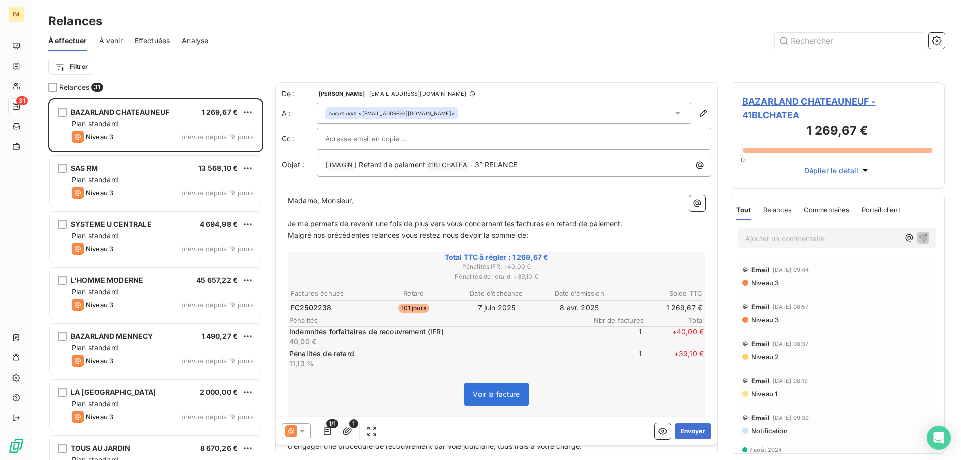
click at [116, 39] on span "À venir" at bounding box center [111, 41] width 24 height 10
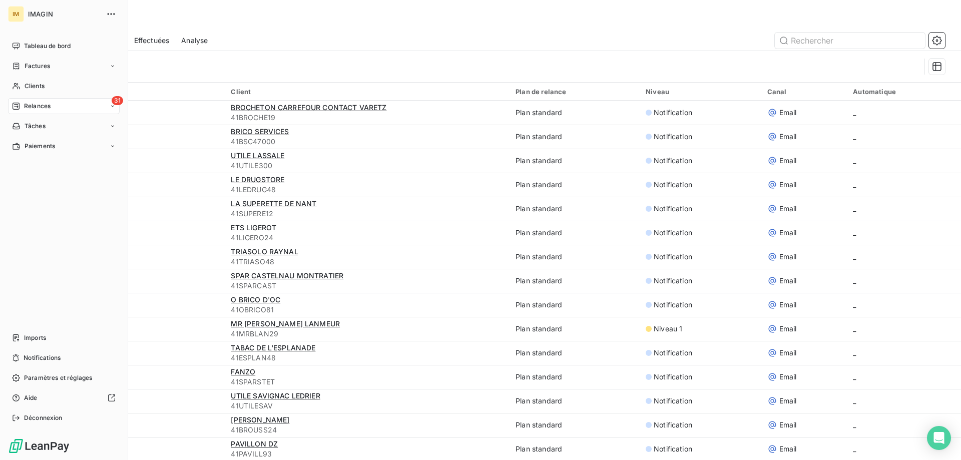
click at [17, 111] on div "31 Relances" at bounding box center [64, 106] width 112 height 16
click at [45, 126] on span "À effectuer" at bounding box center [40, 126] width 33 height 9
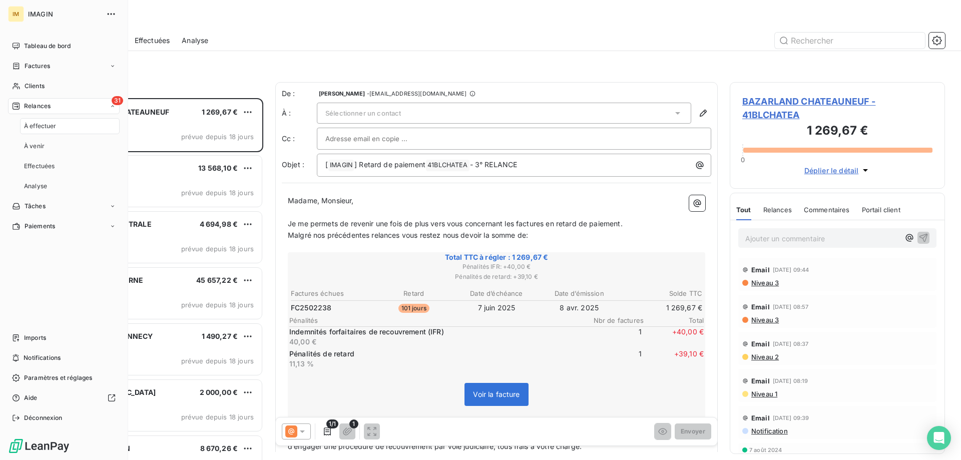
scroll to position [355, 208]
click at [41, 190] on span "Analyse" at bounding box center [35, 186] width 23 height 9
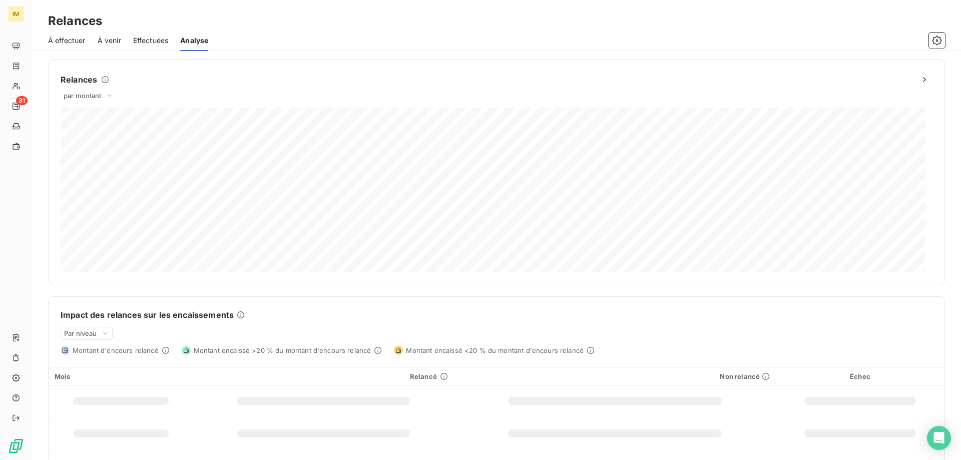
scroll to position [94, 0]
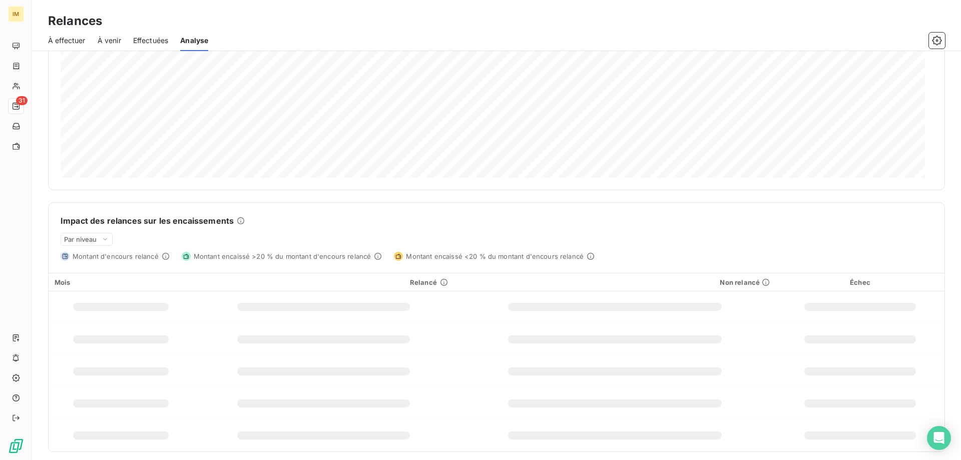
click at [81, 305] on div at bounding box center [121, 307] width 96 height 8
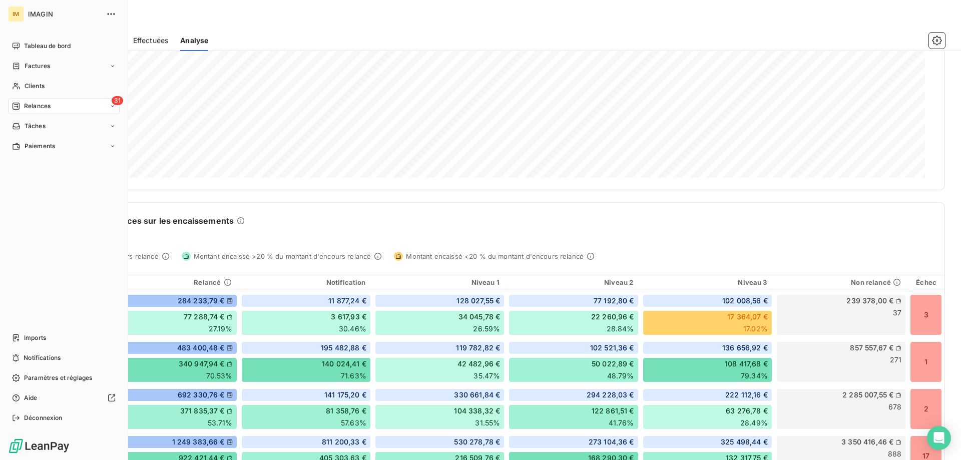
click at [24, 104] on span "Relances" at bounding box center [37, 106] width 27 height 9
click at [36, 127] on span "À effectuer" at bounding box center [40, 126] width 33 height 9
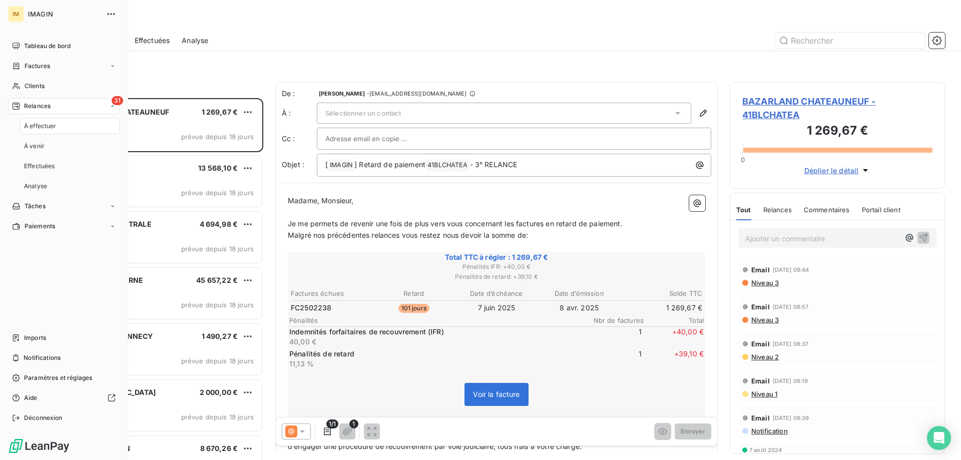
scroll to position [355, 208]
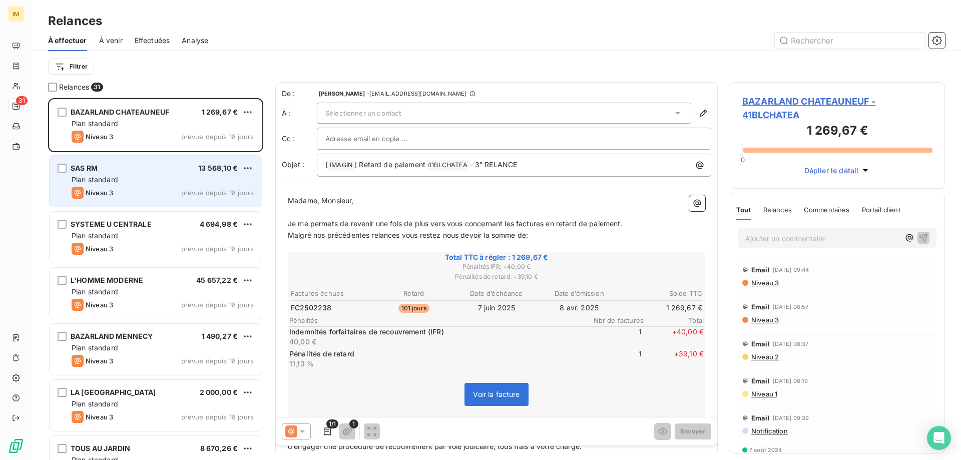
click at [124, 164] on div "SAS RM 13 568,10 €" at bounding box center [163, 168] width 182 height 9
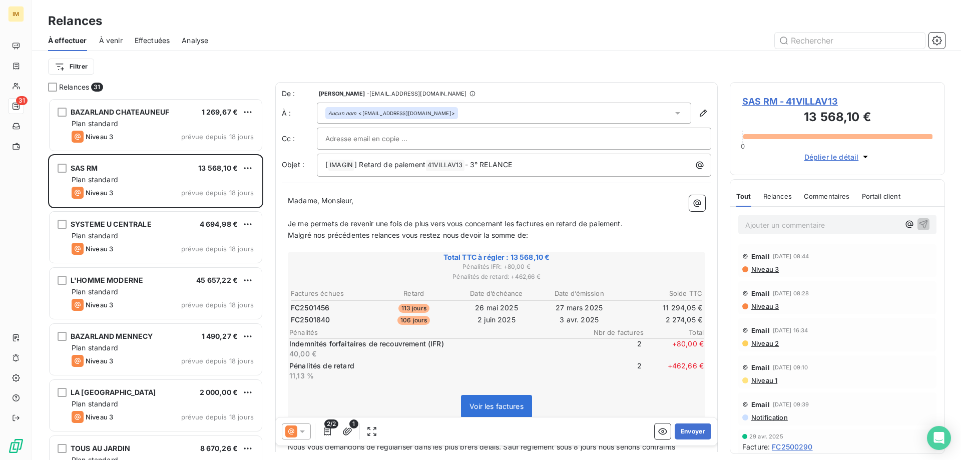
click at [792, 99] on span "SAS RM - 41VILLAV13" at bounding box center [838, 102] width 190 height 14
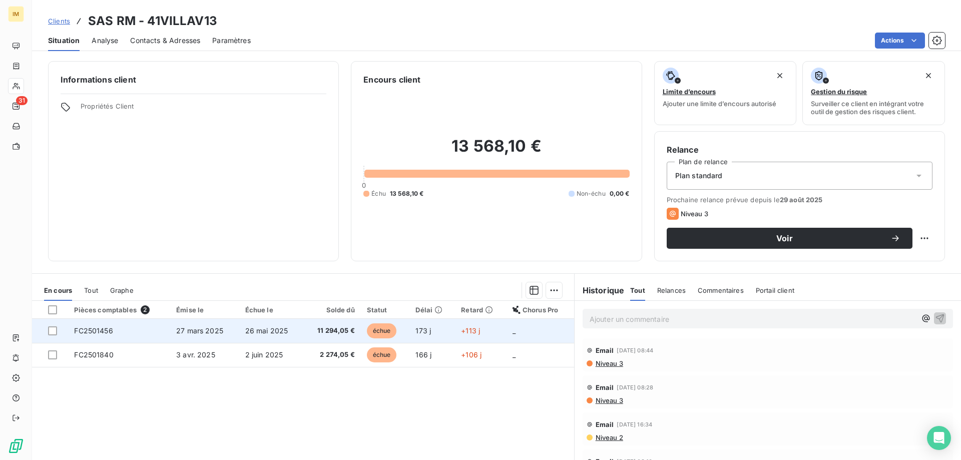
click at [276, 332] on span "26 mai 2025" at bounding box center [266, 330] width 43 height 9
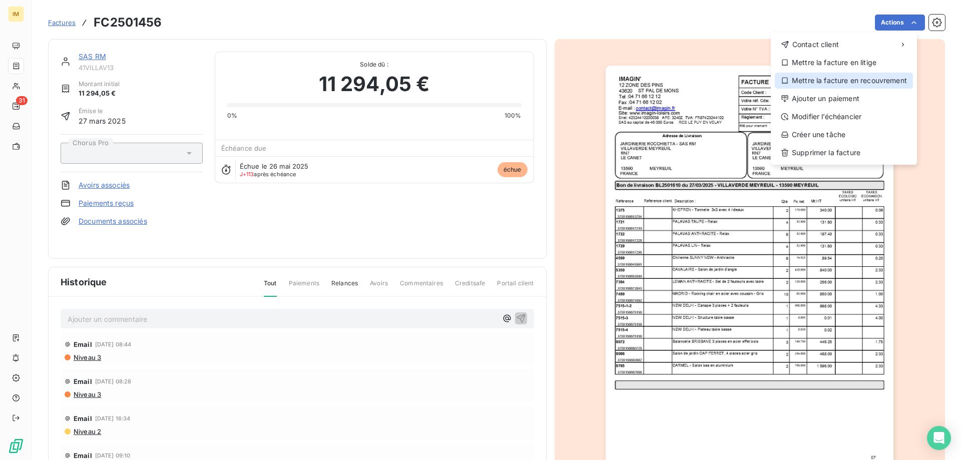
click at [844, 80] on div "Mettre la facture en recouvrement" at bounding box center [844, 81] width 138 height 16
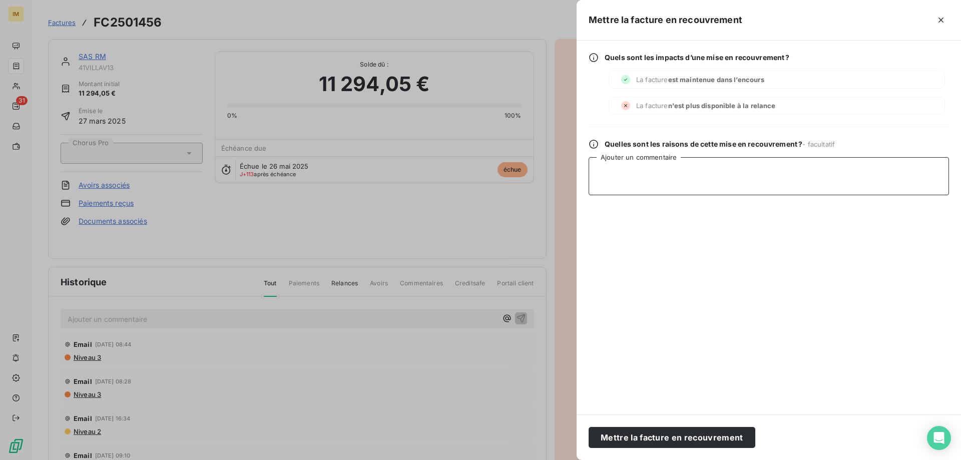
click at [698, 170] on textarea "Ajouter un commentaire" at bounding box center [769, 176] width 361 height 38
type textarea "MD LRAR"
click at [696, 439] on button "Mettre la facture en recouvrement" at bounding box center [672, 437] width 167 height 21
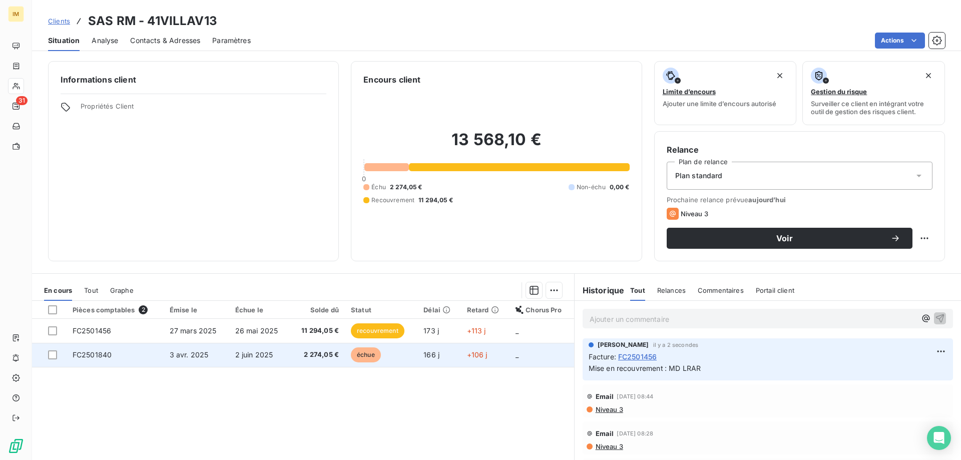
click at [379, 360] on td "échue" at bounding box center [381, 355] width 73 height 24
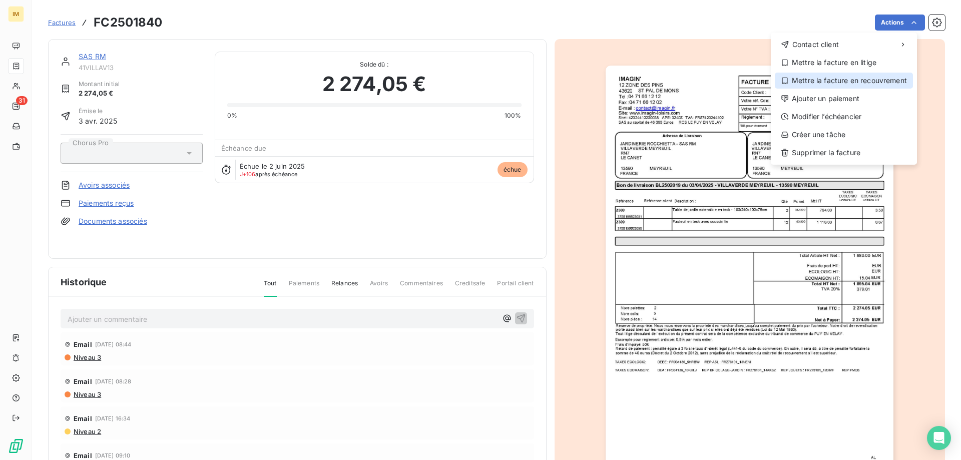
click at [858, 85] on div "Mettre la facture en recouvrement" at bounding box center [844, 81] width 138 height 16
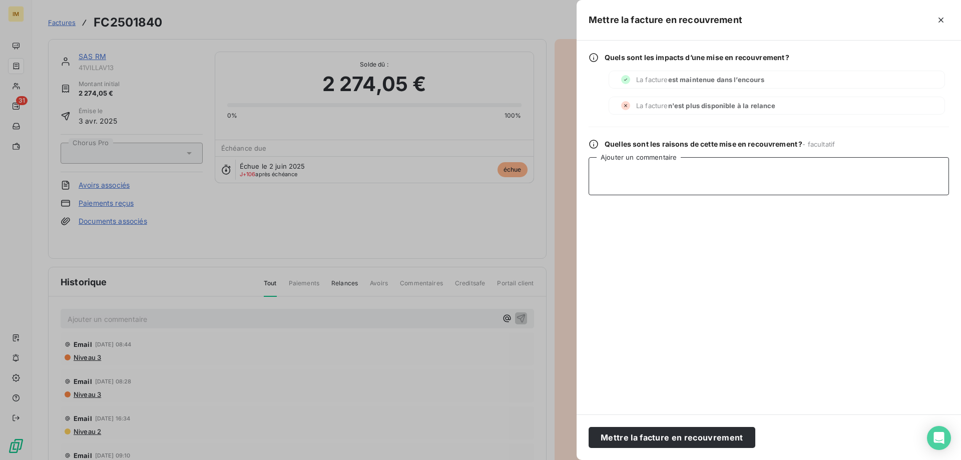
click at [652, 186] on textarea "Ajouter un commentaire" at bounding box center [769, 176] width 361 height 38
type textarea "MD LRAR"
click at [689, 435] on button "Mettre la facture en recouvrement" at bounding box center [672, 437] width 167 height 21
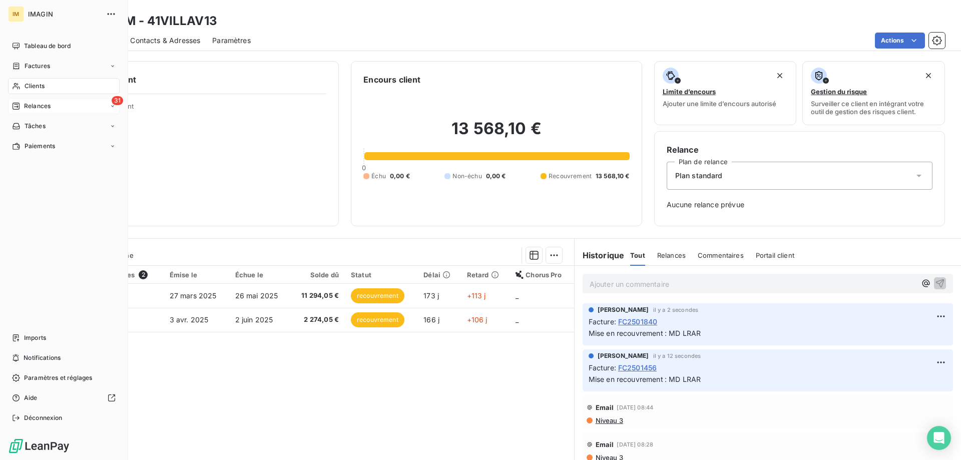
click at [23, 103] on div "Relances" at bounding box center [31, 106] width 39 height 9
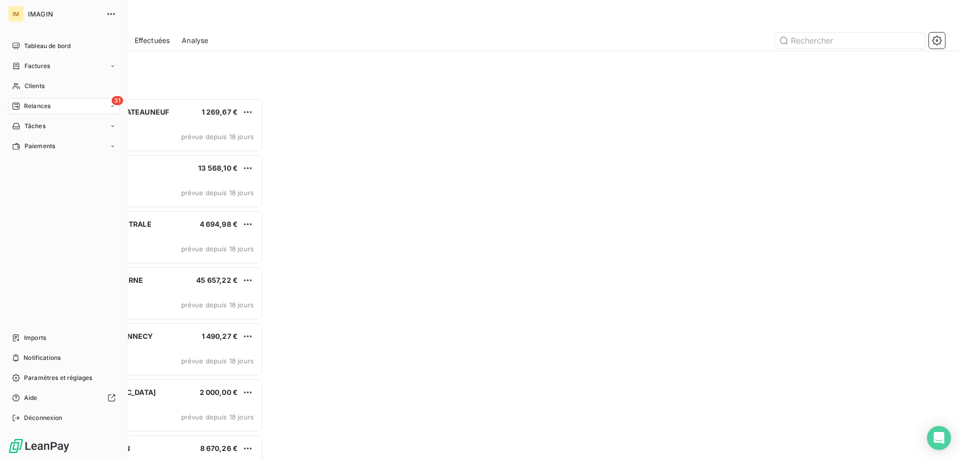
scroll to position [355, 208]
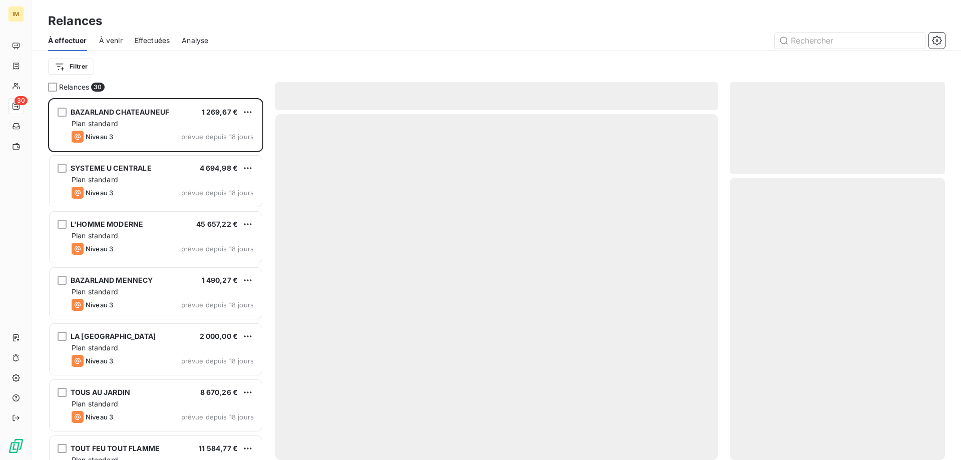
scroll to position [355, 208]
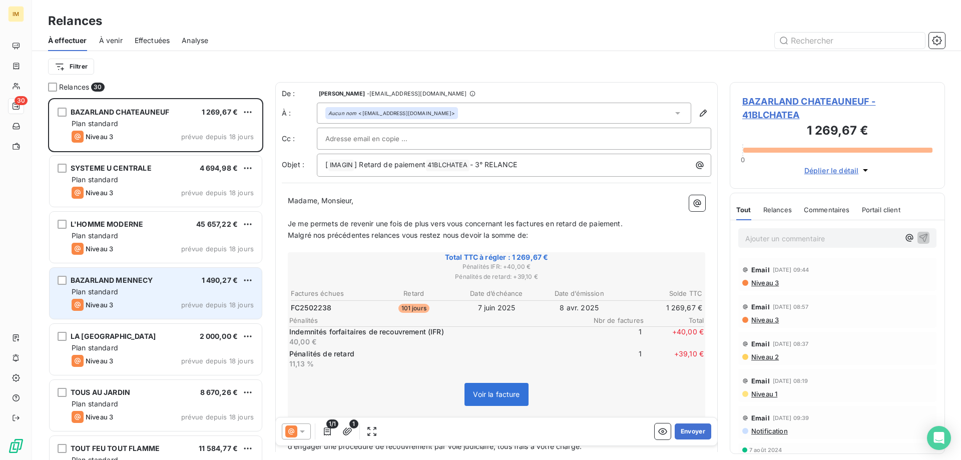
click at [242, 289] on div "Plan standard" at bounding box center [163, 292] width 182 height 10
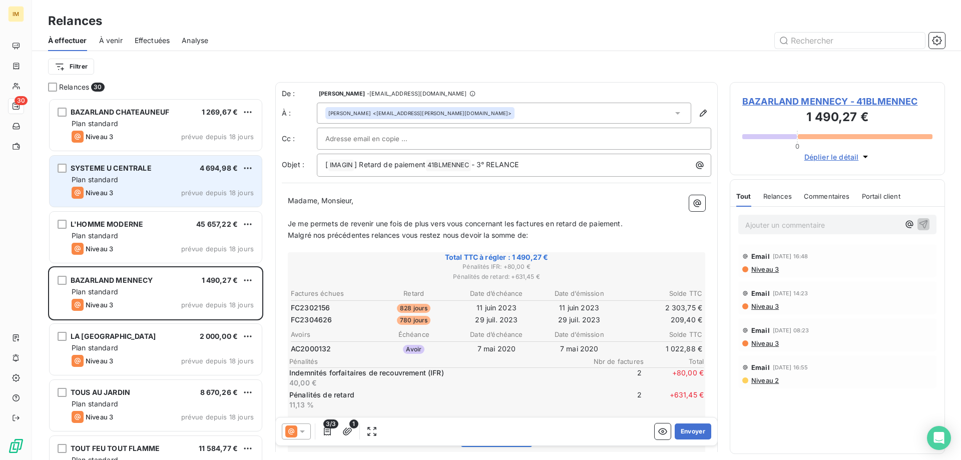
click at [154, 177] on div "Plan standard" at bounding box center [163, 180] width 182 height 10
